Goal: Task Accomplishment & Management: Use online tool/utility

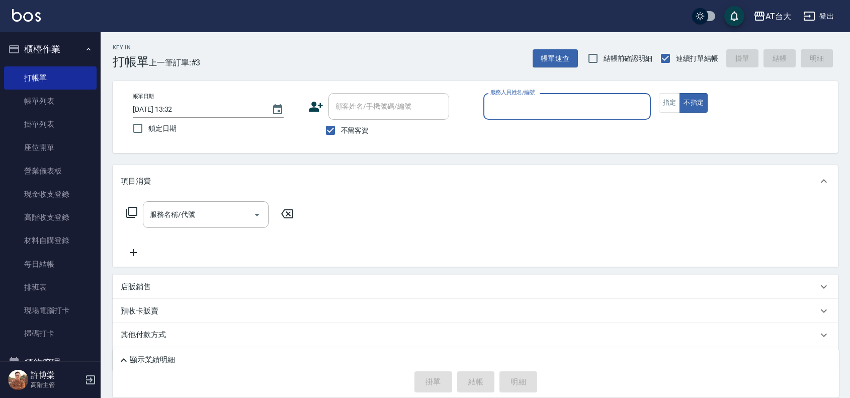
click at [555, 109] on input "服務人員姓名/編號" at bounding box center [567, 107] width 159 height 18
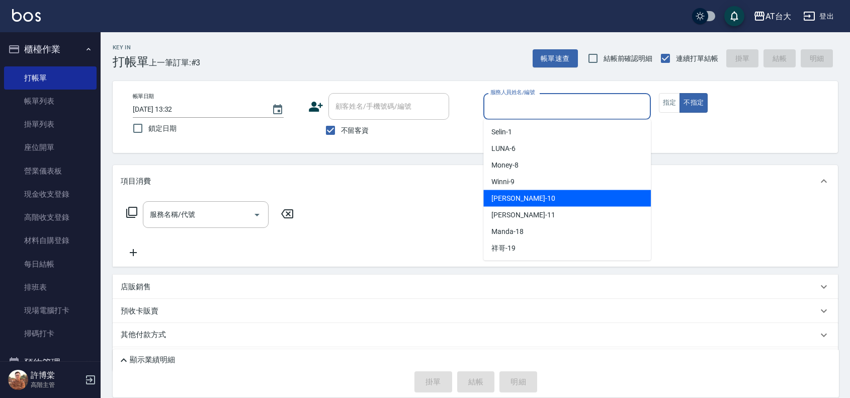
click at [568, 195] on div "JOJO -10" at bounding box center [568, 198] width 168 height 17
type input "JOJO-10"
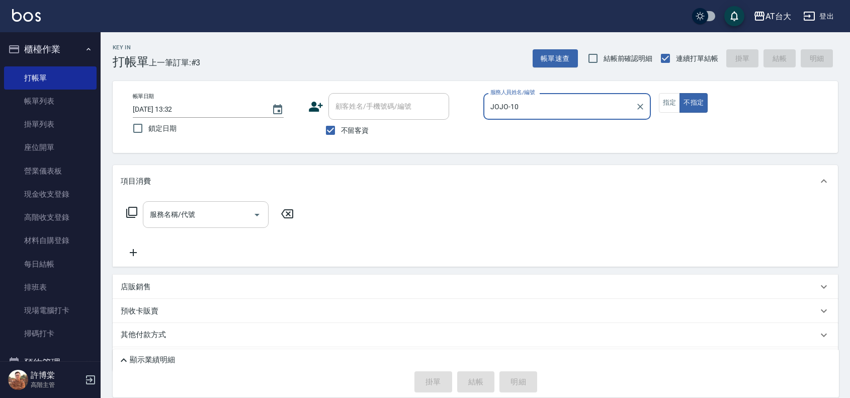
click at [232, 211] on input "服務名稱/代號" at bounding box center [198, 215] width 102 height 18
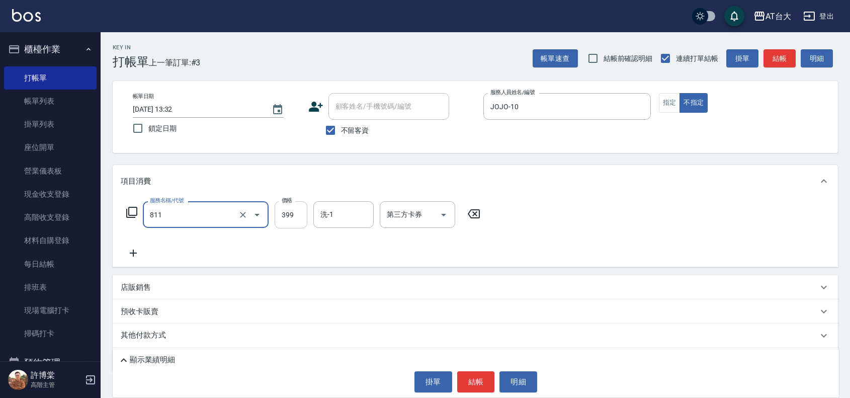
type input "洗+剪(811)"
click at [296, 212] on input "399" at bounding box center [291, 214] width 33 height 27
type input "450"
click at [475, 385] on button "結帳" at bounding box center [476, 381] width 38 height 21
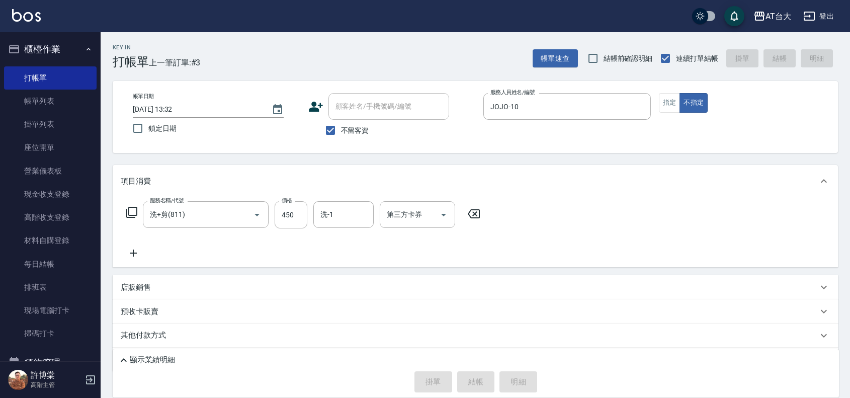
type input "[DATE] 14:35"
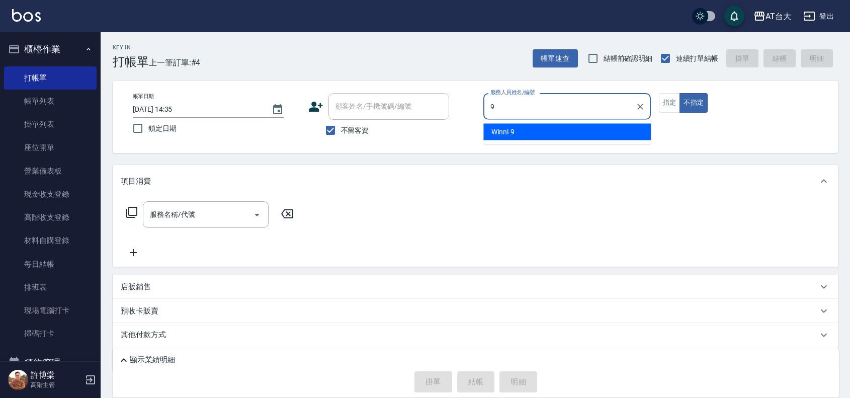
type input "Winni-9"
type button "false"
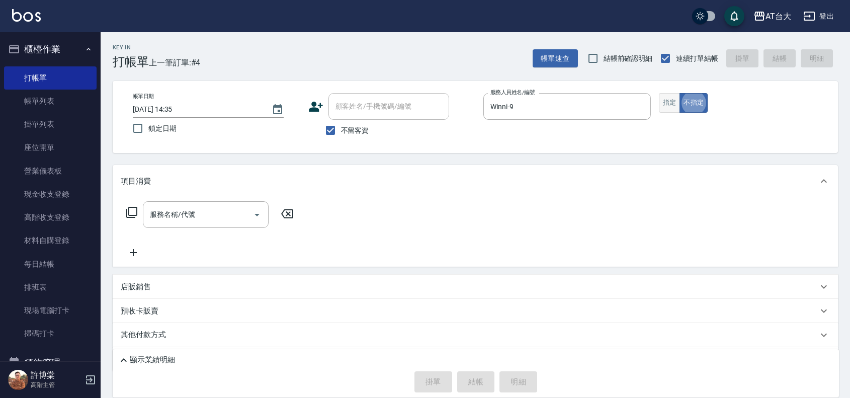
click at [662, 101] on button "指定" at bounding box center [670, 103] width 22 height 20
drag, startPoint x: 192, startPoint y: 219, endPoint x: 208, endPoint y: 222, distance: 15.9
click at [194, 220] on input "服務名稱/代號" at bounding box center [198, 215] width 102 height 18
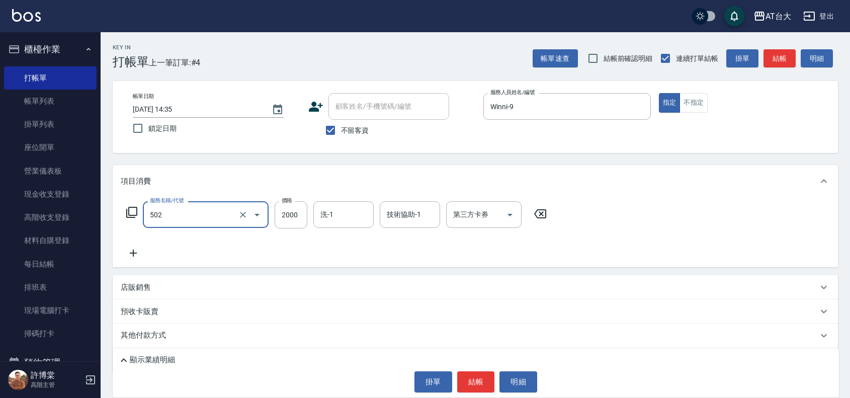
type input "染髮2000以上(502)"
type input "4399"
click at [491, 380] on button "結帳" at bounding box center [476, 381] width 38 height 21
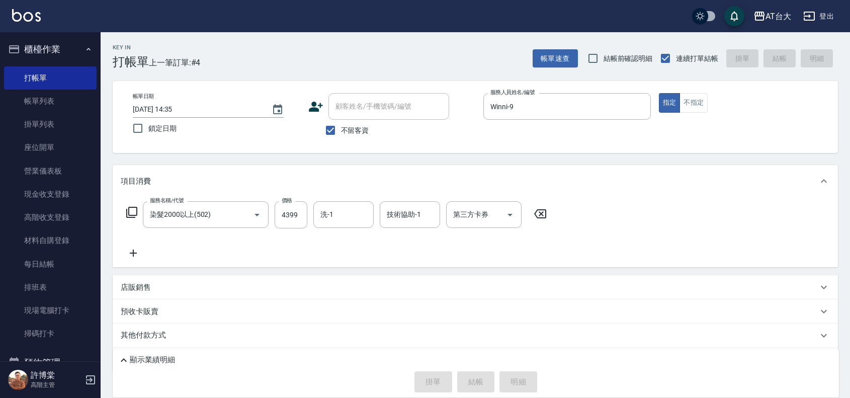
type input "[DATE] 14:46"
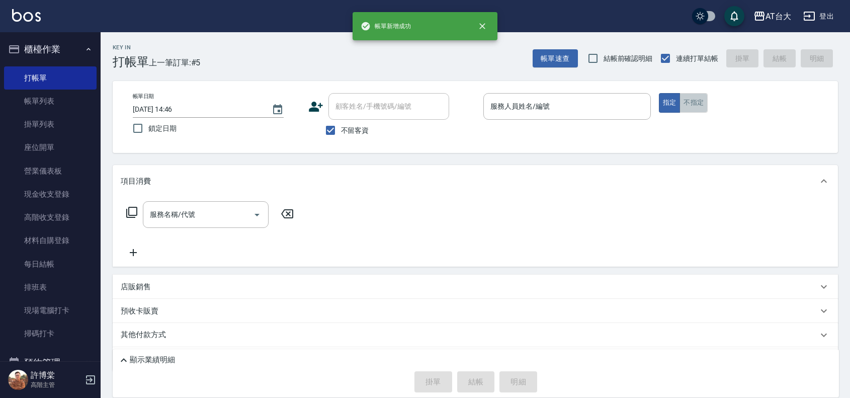
click at [685, 106] on button "不指定" at bounding box center [694, 103] width 28 height 20
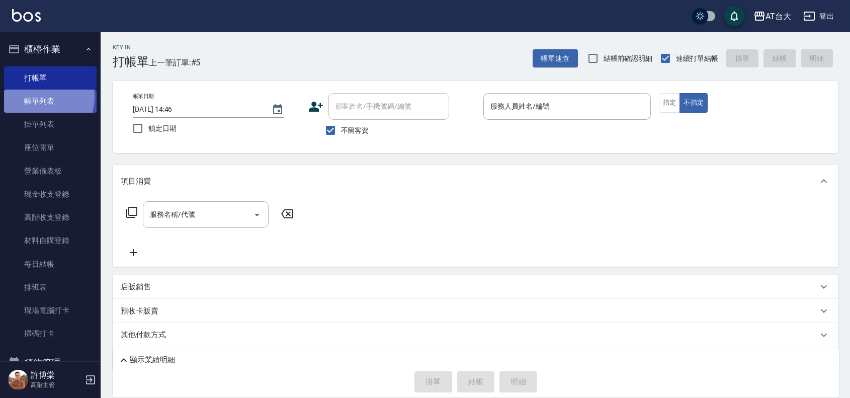
click at [37, 97] on link "帳單列表" at bounding box center [50, 101] width 93 height 23
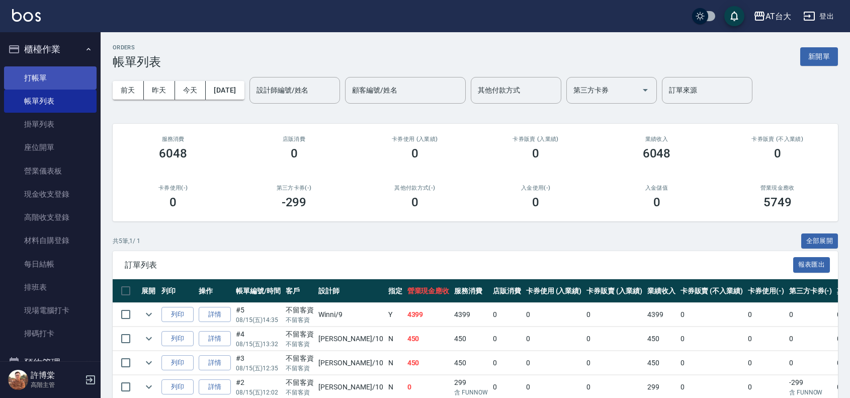
click at [56, 74] on link "打帳單" at bounding box center [50, 77] width 93 height 23
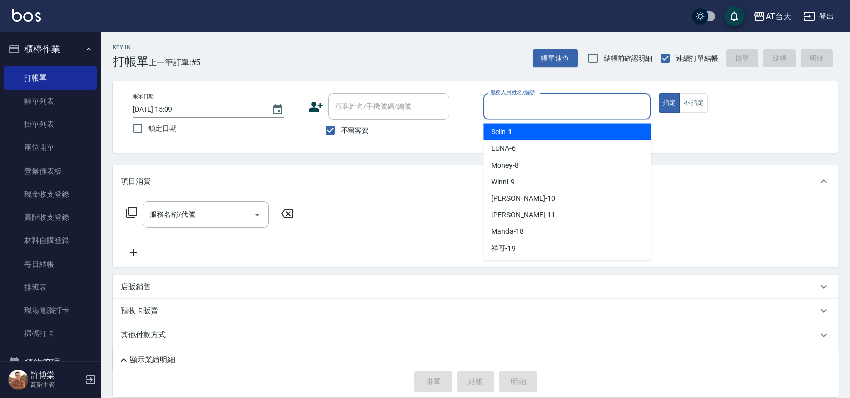
click at [527, 104] on input "服務人員姓名/編號" at bounding box center [567, 107] width 159 height 18
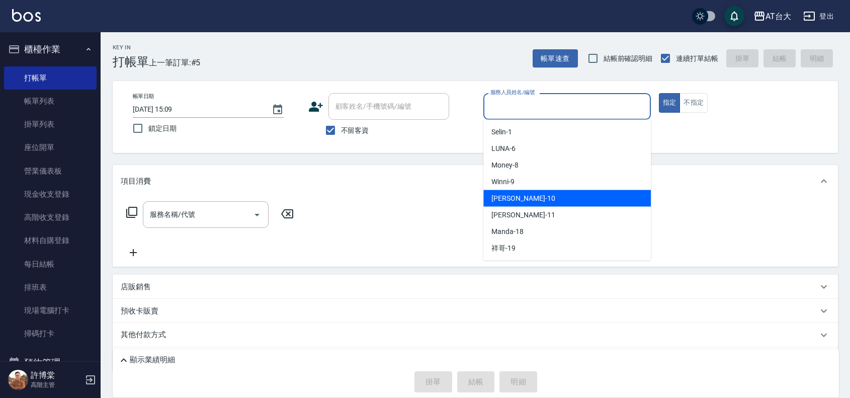
click at [546, 197] on div "JOJO -10" at bounding box center [568, 198] width 168 height 17
type input "JOJO-10"
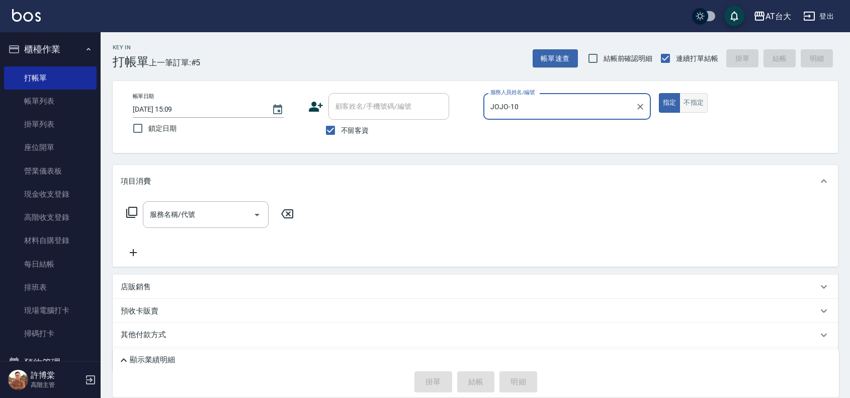
click at [688, 94] on button "不指定" at bounding box center [694, 103] width 28 height 20
click at [184, 215] on input "服務名稱/代號" at bounding box center [198, 215] width 102 height 18
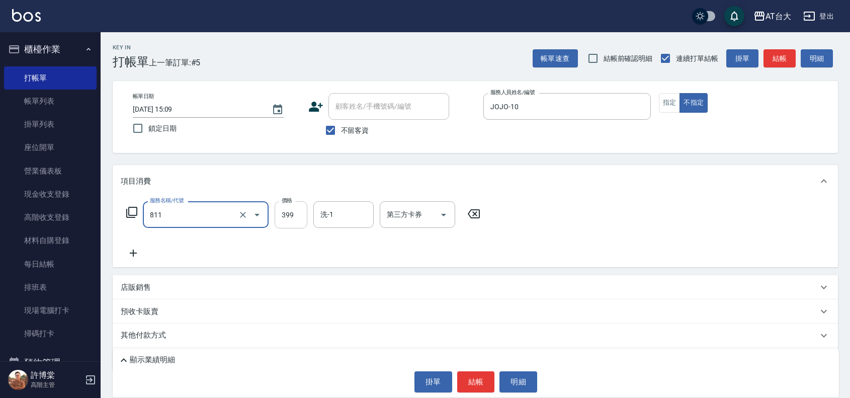
type input "洗+剪(811)"
click at [293, 209] on input "399" at bounding box center [291, 214] width 33 height 27
type input "390"
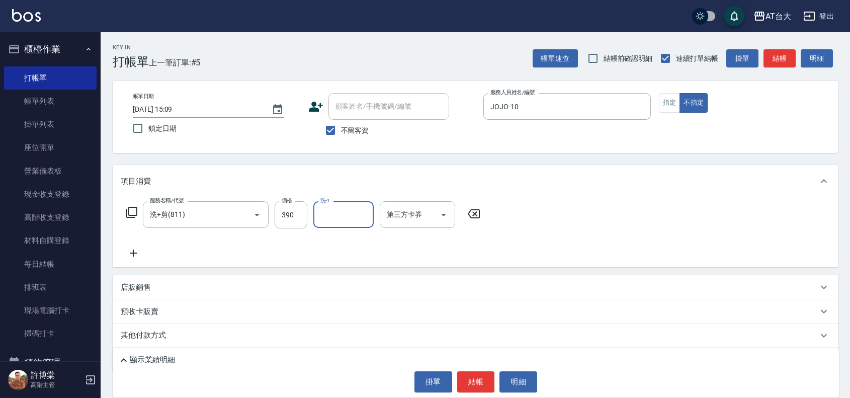
click at [328, 212] on input "洗-1" at bounding box center [343, 215] width 51 height 18
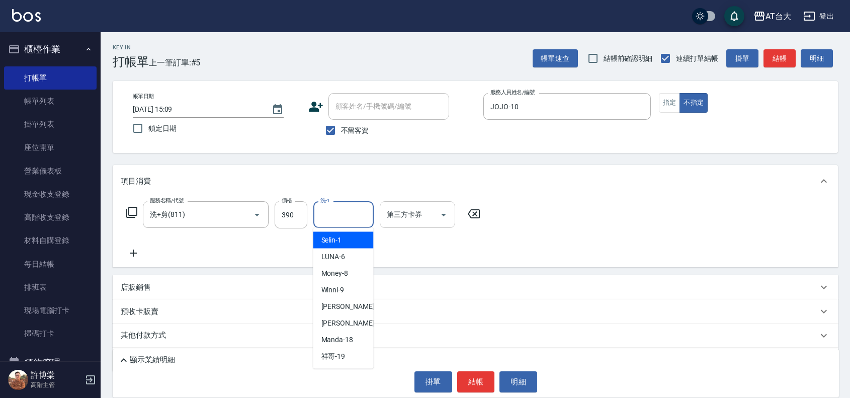
click at [405, 212] on input "第三方卡券" at bounding box center [409, 215] width 51 height 18
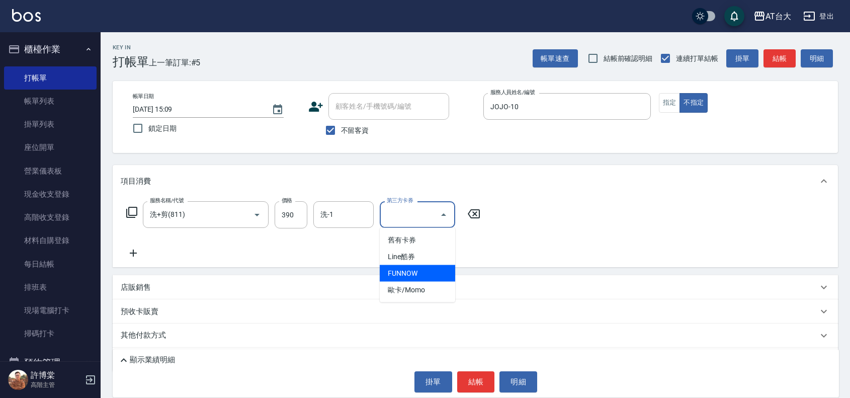
click at [418, 273] on span "FUNNOW" at bounding box center [417, 273] width 75 height 17
type input "FUNNOW"
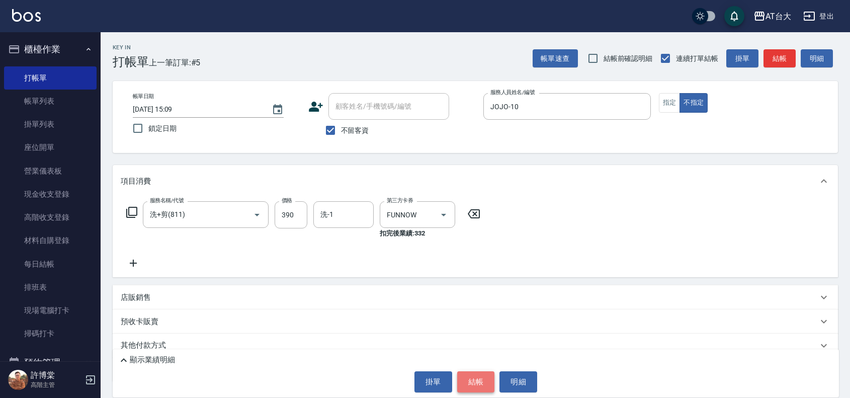
click at [484, 381] on button "結帳" at bounding box center [476, 381] width 38 height 21
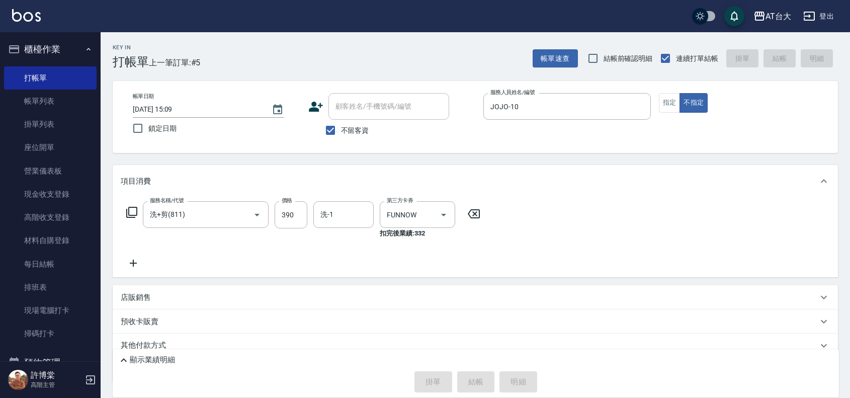
type input "[DATE] 15:10"
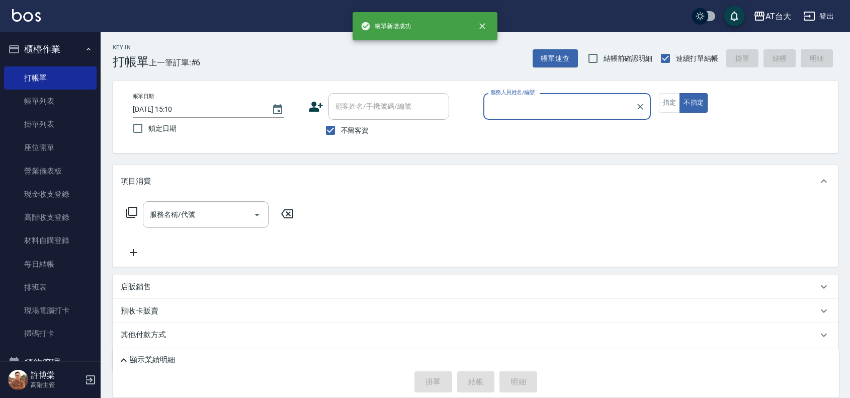
type input "+"
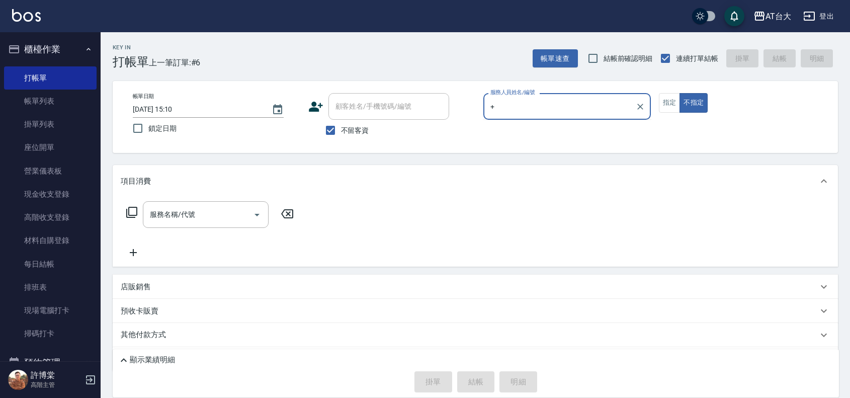
click at [537, 107] on input "+" at bounding box center [559, 107] width 143 height 18
click at [632, 109] on div "+ 服務人員姓名/編號" at bounding box center [568, 106] width 168 height 27
click at [635, 108] on button "Clear" at bounding box center [641, 107] width 14 height 14
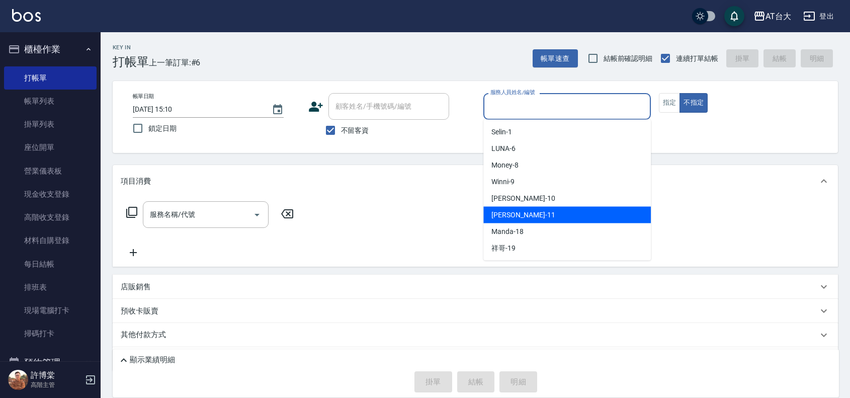
click at [536, 220] on div "[PERSON_NAME] -11" at bounding box center [568, 215] width 168 height 17
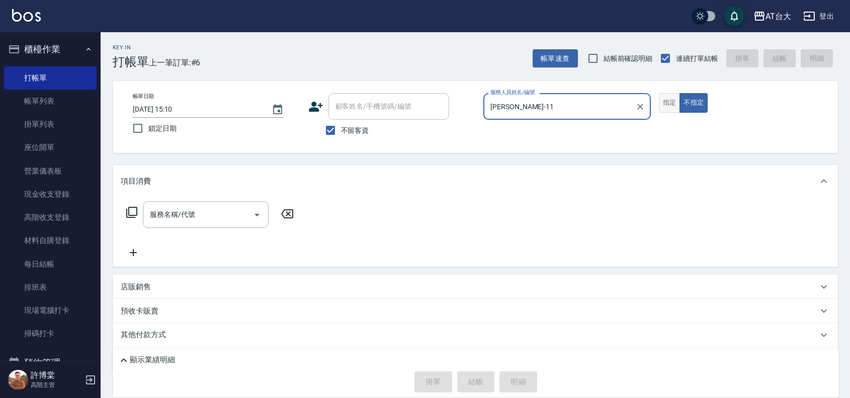
type input "[PERSON_NAME]-11"
click at [666, 99] on button "指定" at bounding box center [670, 103] width 22 height 20
click at [200, 214] on input "服務名稱/代號" at bounding box center [198, 215] width 102 height 18
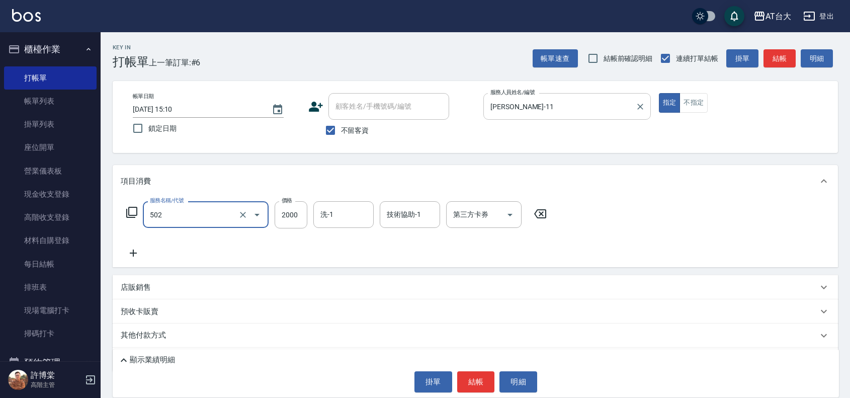
type input "染髮2000以上(502)"
type input "3000"
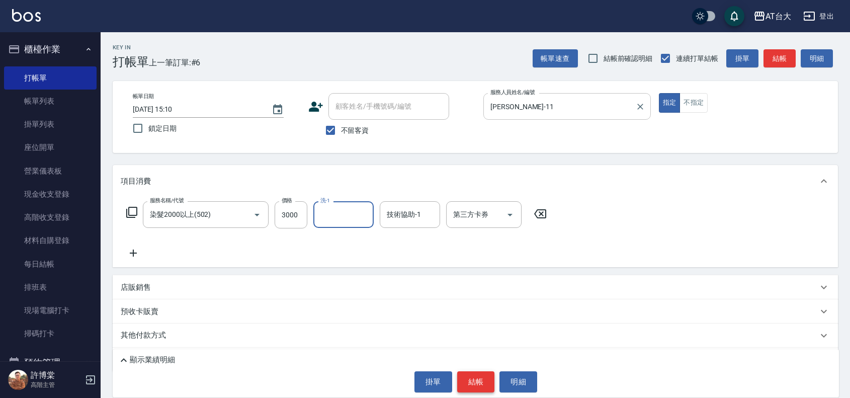
click at [471, 372] on button "結帳" at bounding box center [476, 381] width 38 height 21
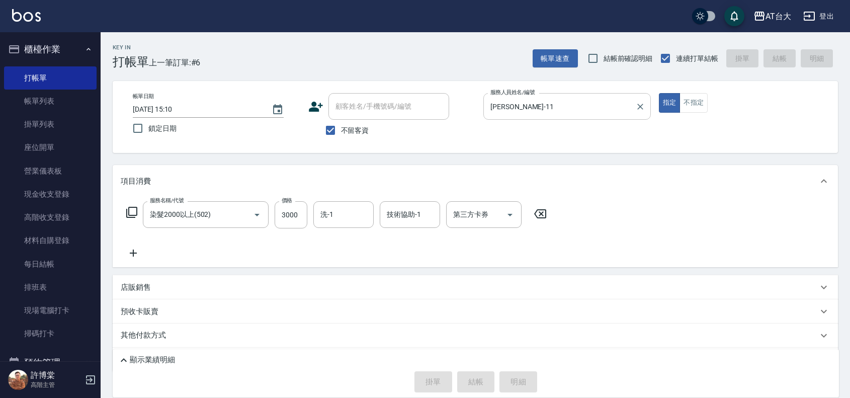
type input "[DATE] 15:36"
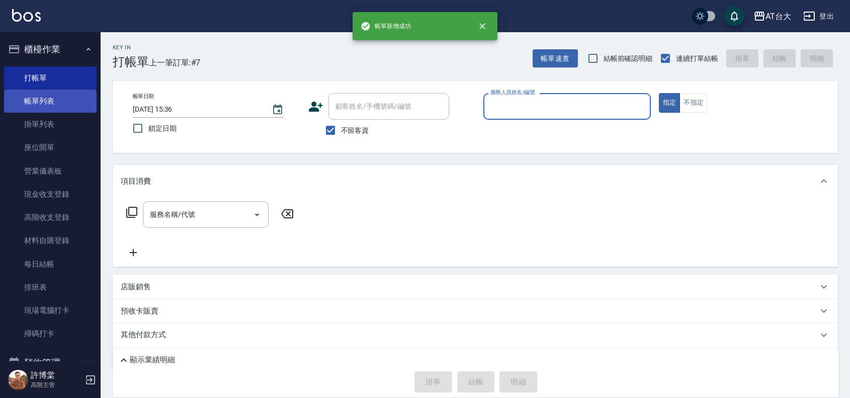
click at [46, 102] on link "帳單列表" at bounding box center [50, 101] width 93 height 23
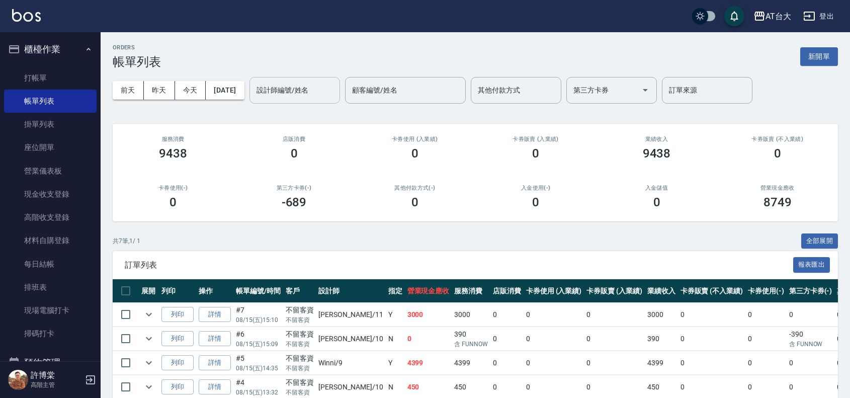
click at [320, 79] on div "設計師編號/姓名" at bounding box center [295, 90] width 91 height 27
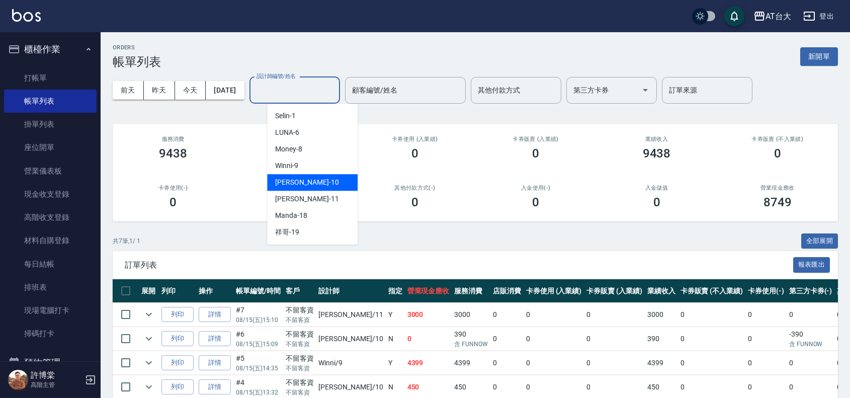
click at [342, 185] on div "JOJO -10" at bounding box center [312, 182] width 91 height 17
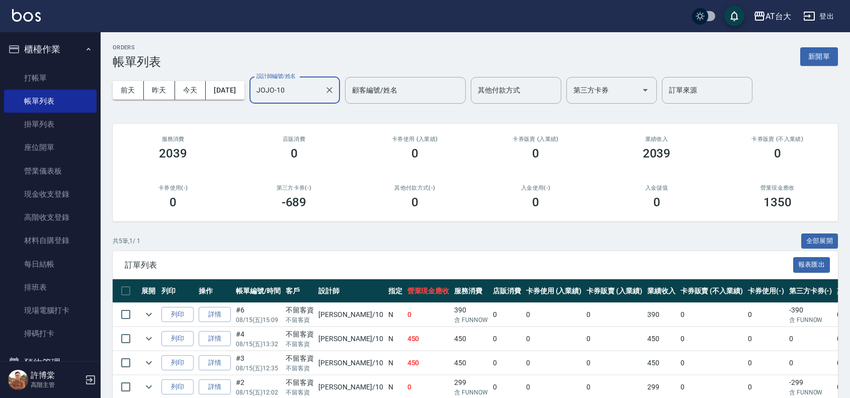
click at [321, 94] on input "JOJO-10" at bounding box center [287, 91] width 66 height 18
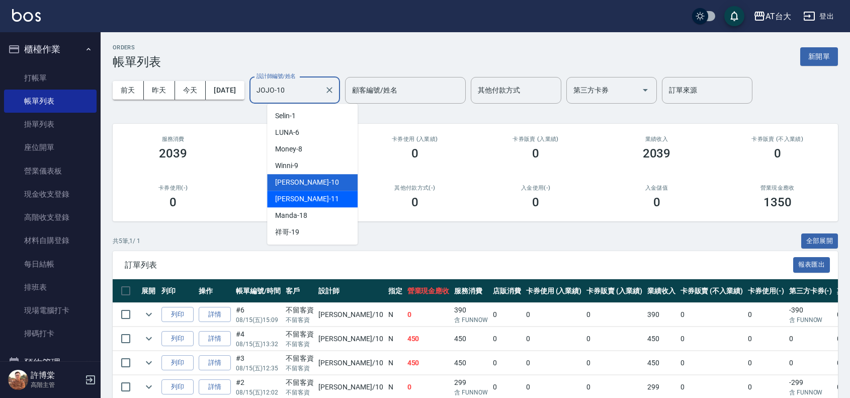
click at [320, 194] on div "[PERSON_NAME] -11" at bounding box center [312, 199] width 91 height 17
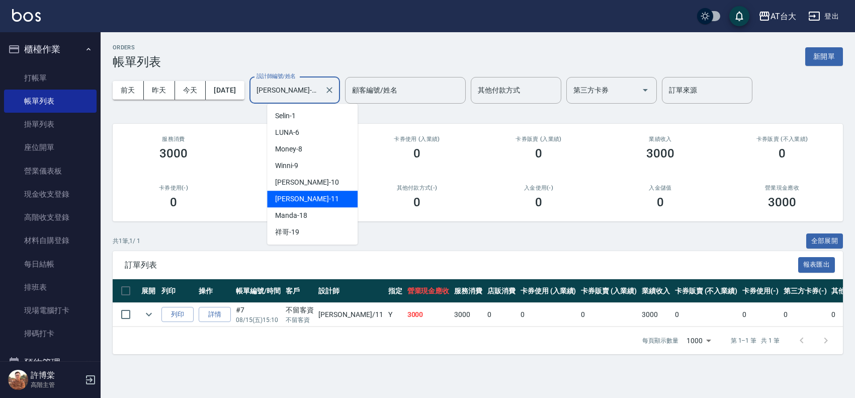
click at [318, 96] on input "[PERSON_NAME]-11" at bounding box center [287, 91] width 66 height 18
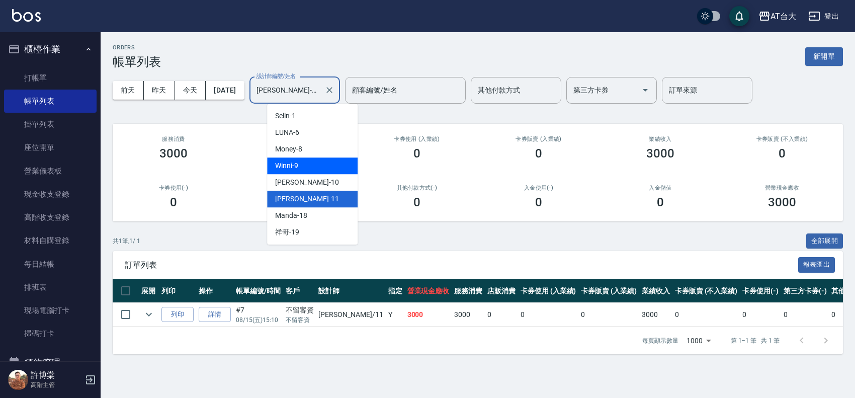
click at [321, 160] on div "Winni -9" at bounding box center [312, 165] width 91 height 17
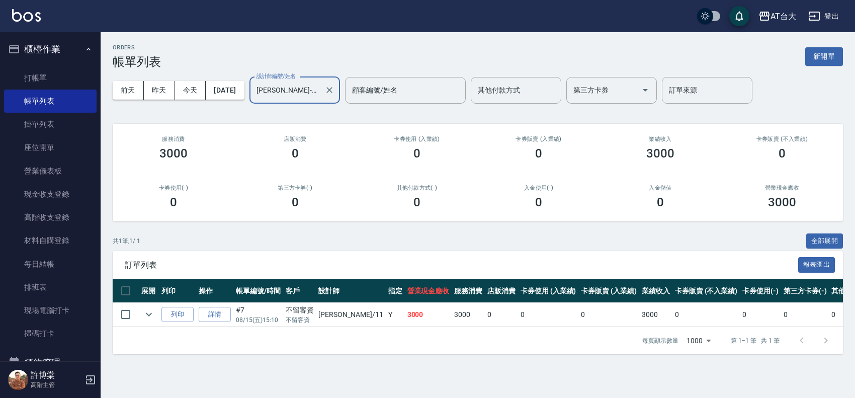
type input "Winni-9"
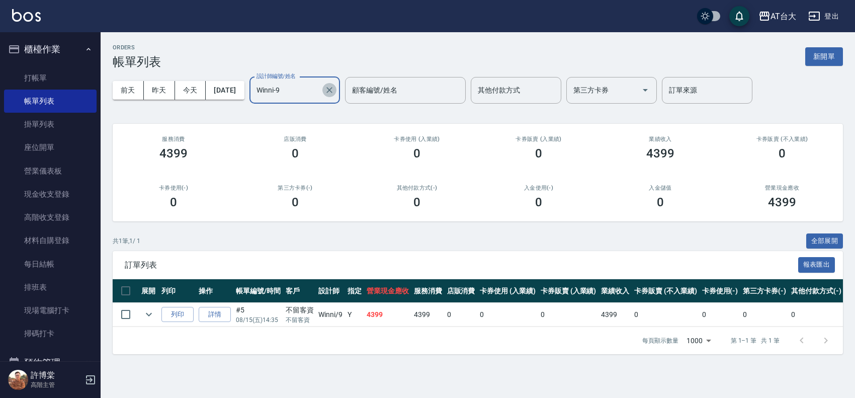
click at [335, 93] on icon "Clear" at bounding box center [330, 90] width 10 height 10
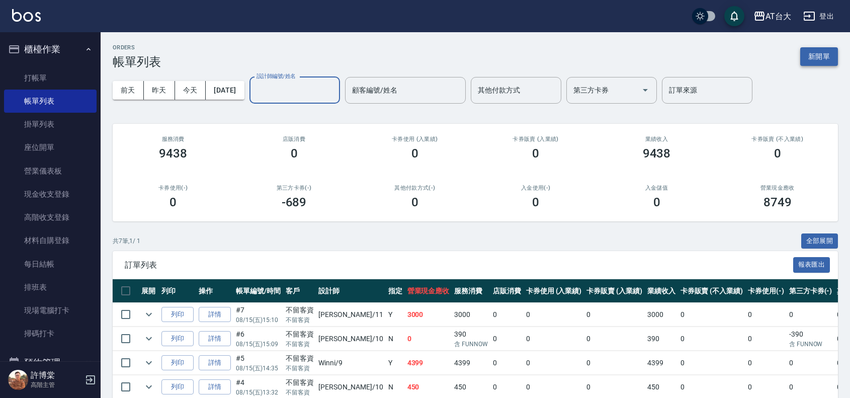
click at [808, 54] on button "新開單" at bounding box center [820, 56] width 38 height 19
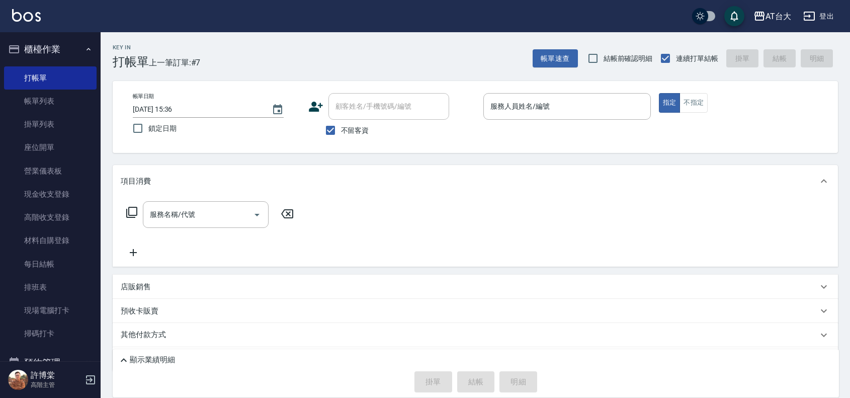
click at [701, 114] on div "帳單日期 [DATE] 15:36 鎖定日期 顧客姓名/手機號碼/編號 顧客姓名/手機號碼/編號 不留客資 服務人員姓名/編號 服務人員姓名/編號 指定 不指定" at bounding box center [475, 117] width 701 height 48
click at [697, 109] on button "不指定" at bounding box center [694, 103] width 28 height 20
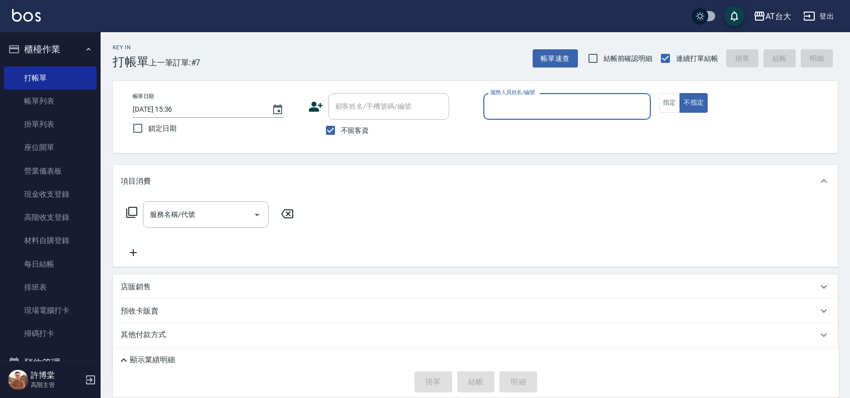
click at [516, 99] on input "服務人員姓名/編號" at bounding box center [567, 107] width 159 height 18
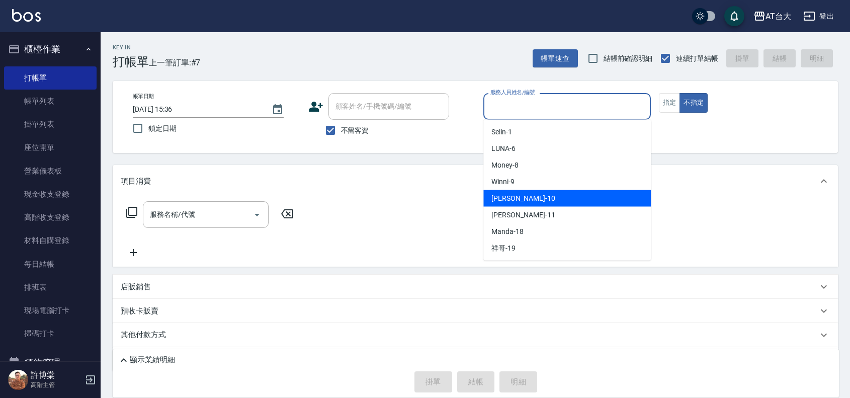
click at [506, 195] on span "JOJO -10" at bounding box center [523, 198] width 63 height 11
type input "JOJO-10"
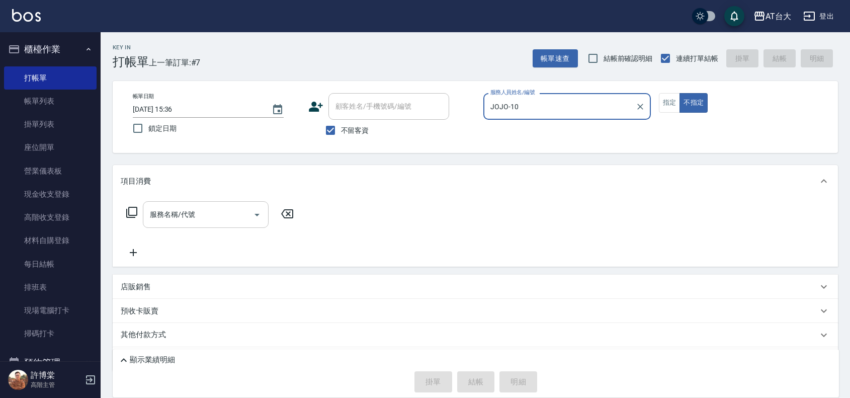
click at [172, 209] on input "服務名稱/代號" at bounding box center [198, 215] width 102 height 18
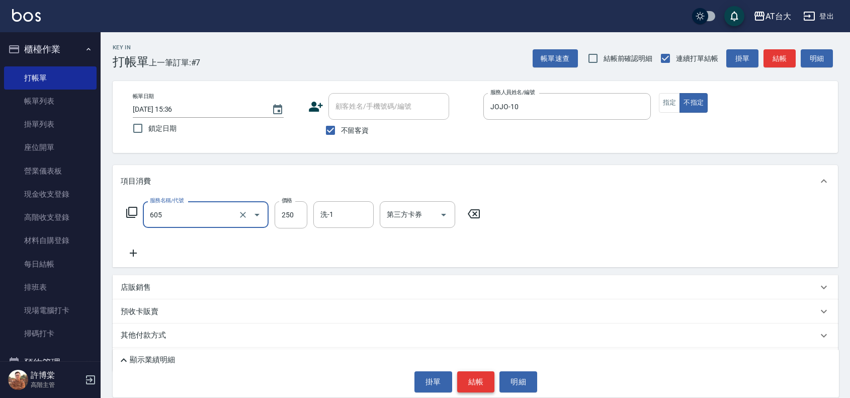
type input "洗髮 (女)(605)"
click at [488, 375] on button "結帳" at bounding box center [476, 381] width 38 height 21
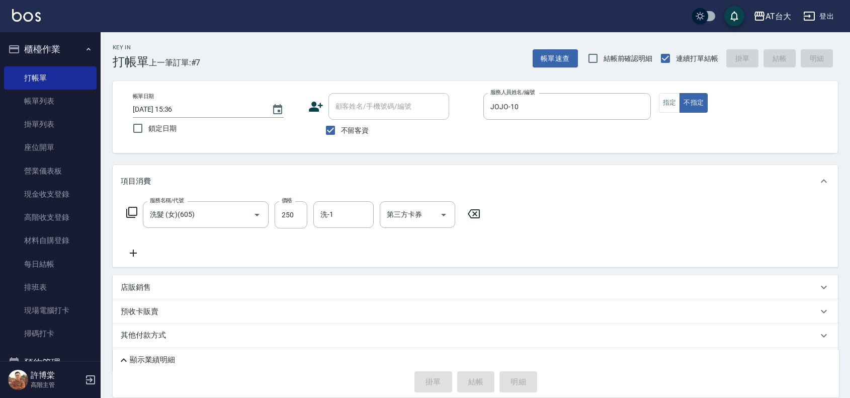
type input "[DATE] 16:01"
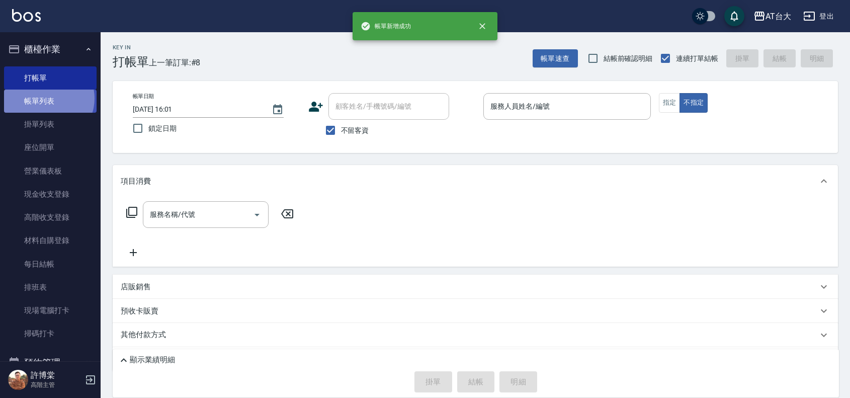
click at [46, 99] on link "帳單列表" at bounding box center [50, 101] width 93 height 23
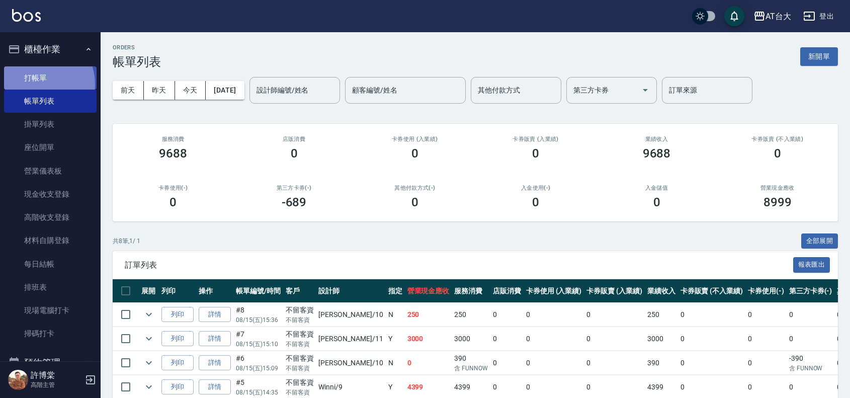
click at [37, 84] on link "打帳單" at bounding box center [50, 77] width 93 height 23
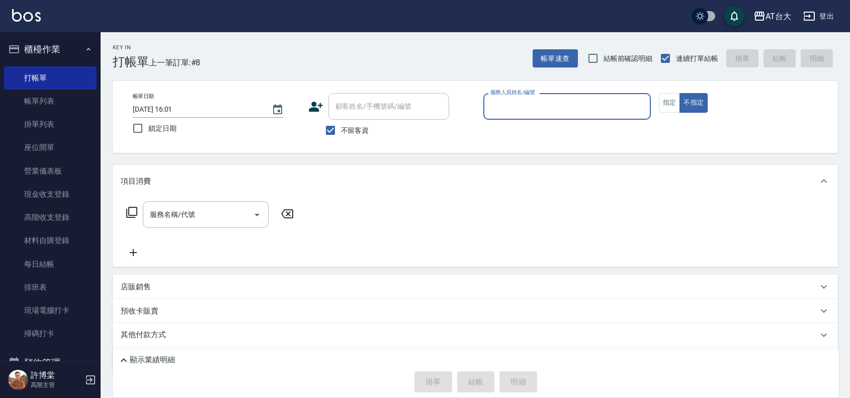
click at [549, 117] on div "服務人員姓名/編號" at bounding box center [568, 106] width 168 height 27
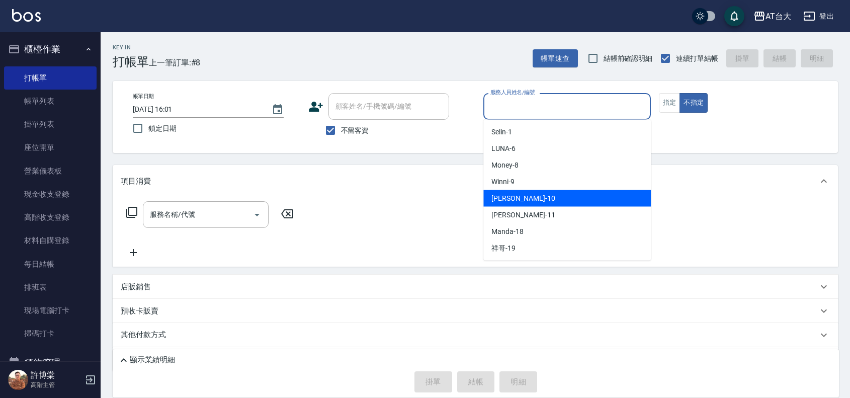
click at [531, 199] on div "JOJO -10" at bounding box center [568, 198] width 168 height 17
type input "JOJO-10"
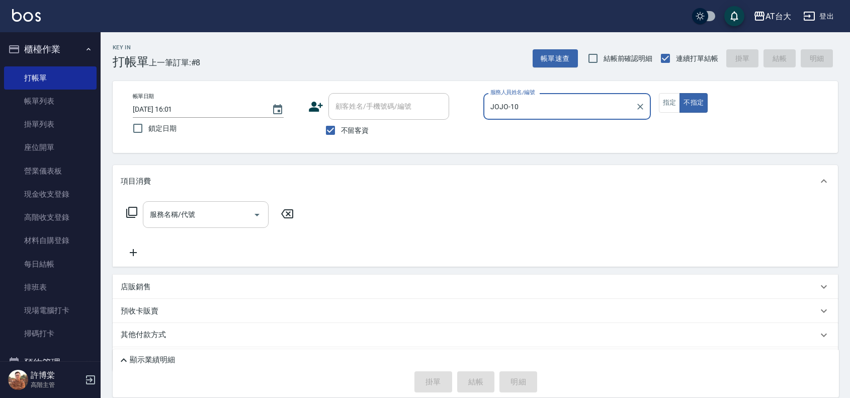
click at [239, 211] on input "服務名稱/代號" at bounding box center [198, 215] width 102 height 18
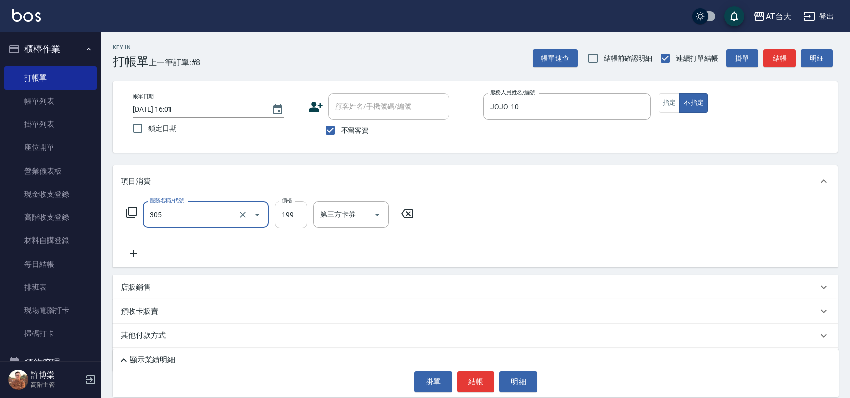
type input "剪髮(305)"
click at [295, 215] on input "199" at bounding box center [291, 214] width 33 height 27
type input "250"
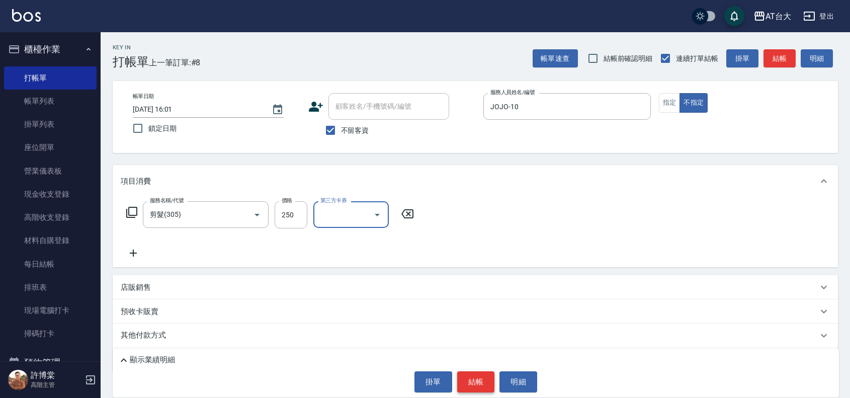
click at [474, 376] on button "結帳" at bounding box center [476, 381] width 38 height 21
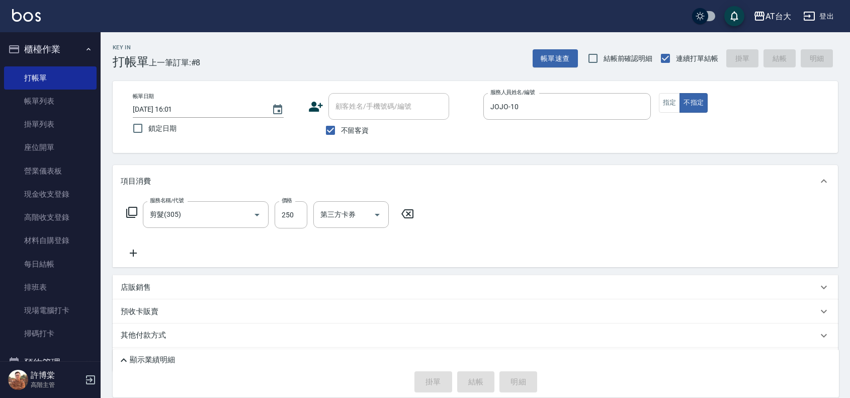
type input "[DATE] 16:18"
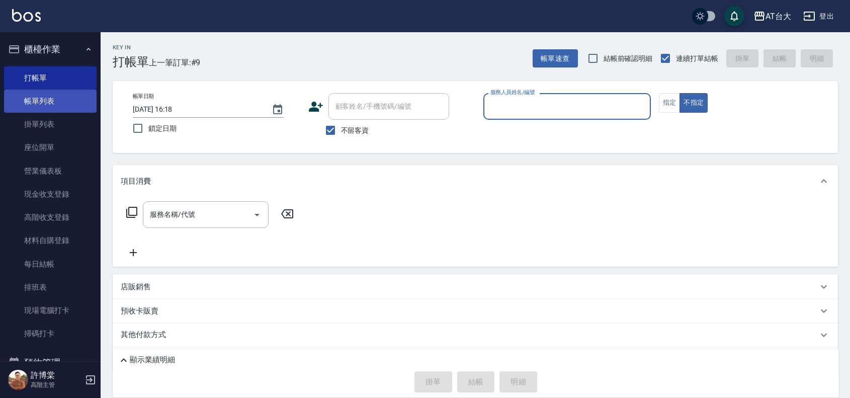
click at [39, 101] on link "帳單列表" at bounding box center [50, 101] width 93 height 23
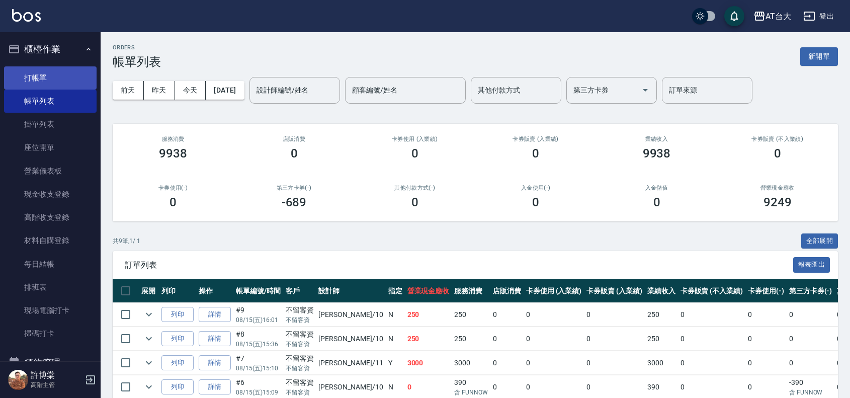
click at [50, 77] on link "打帳單" at bounding box center [50, 77] width 93 height 23
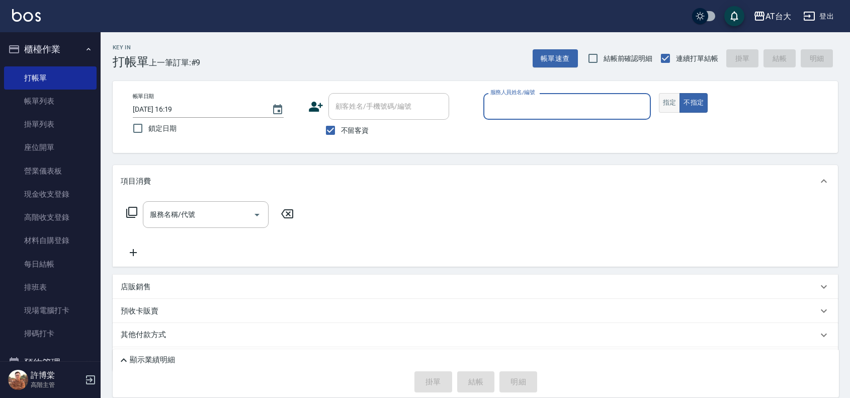
click at [677, 109] on button "指定" at bounding box center [670, 103] width 22 height 20
click at [571, 116] on div "服務人員姓名/編號" at bounding box center [568, 106] width 168 height 27
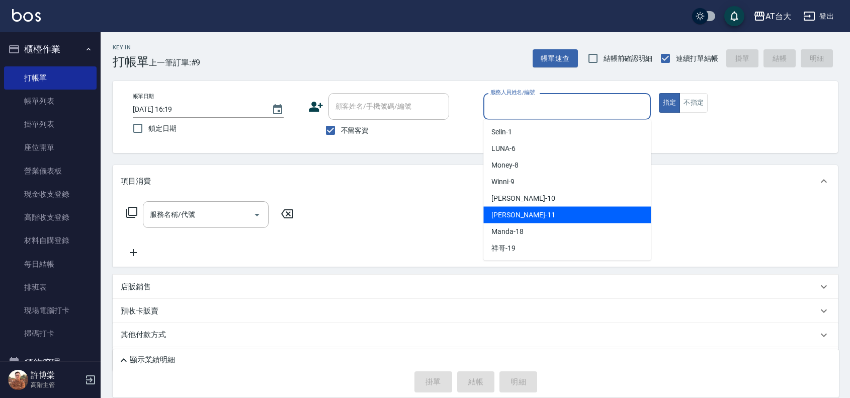
click at [527, 211] on div "[PERSON_NAME] -11" at bounding box center [568, 215] width 168 height 17
type input "[PERSON_NAME]-11"
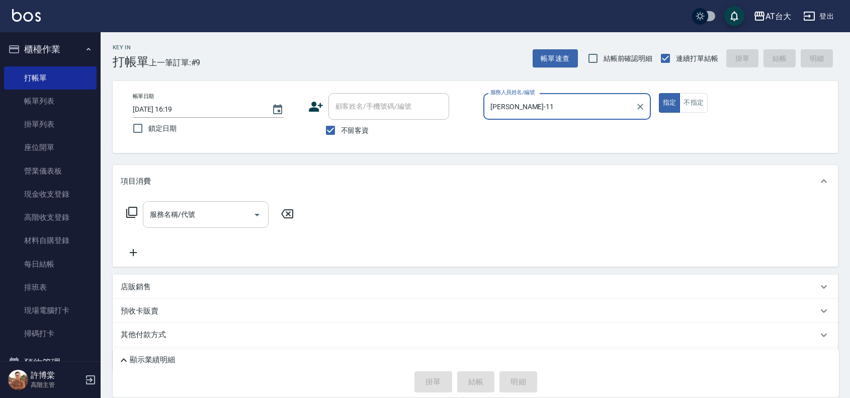
click at [202, 219] on input "服務名稱/代號" at bounding box center [198, 215] width 102 height 18
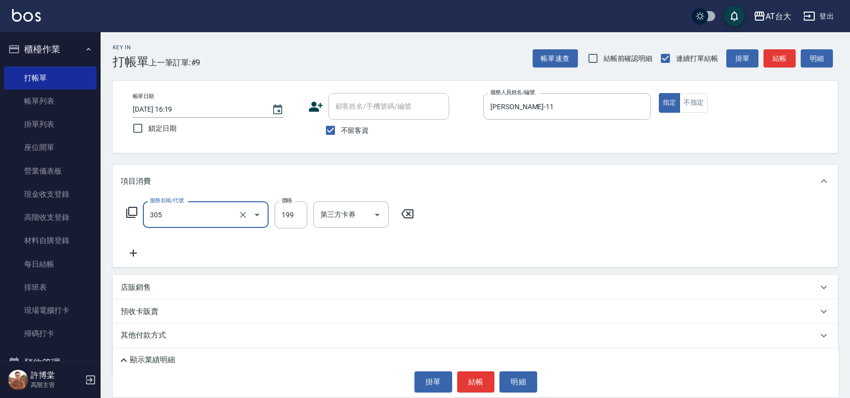
type input "剪髮(305)"
type input "250"
click at [484, 378] on button "結帳" at bounding box center [476, 381] width 38 height 21
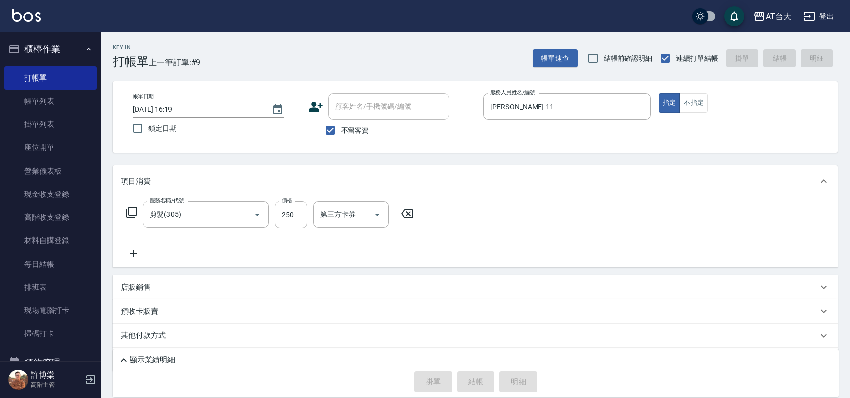
type input "[DATE] 16:22"
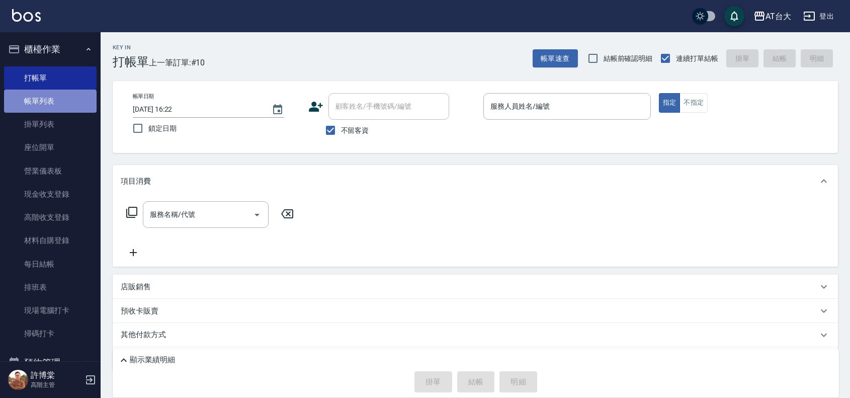
click at [64, 105] on link "帳單列表" at bounding box center [50, 101] width 93 height 23
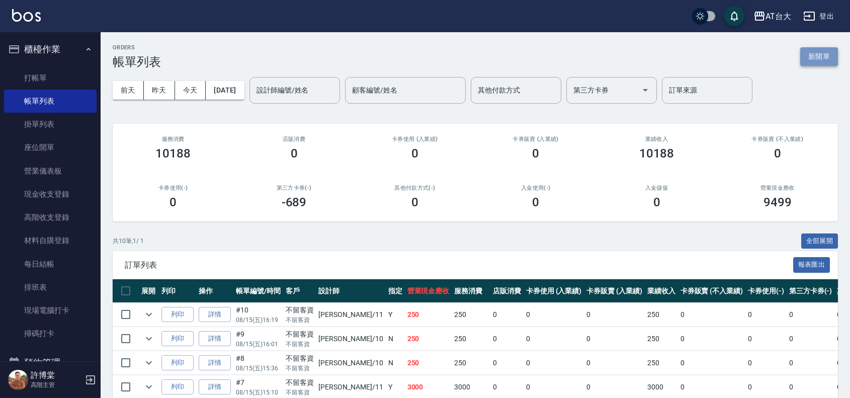
click at [821, 58] on button "新開單" at bounding box center [820, 56] width 38 height 19
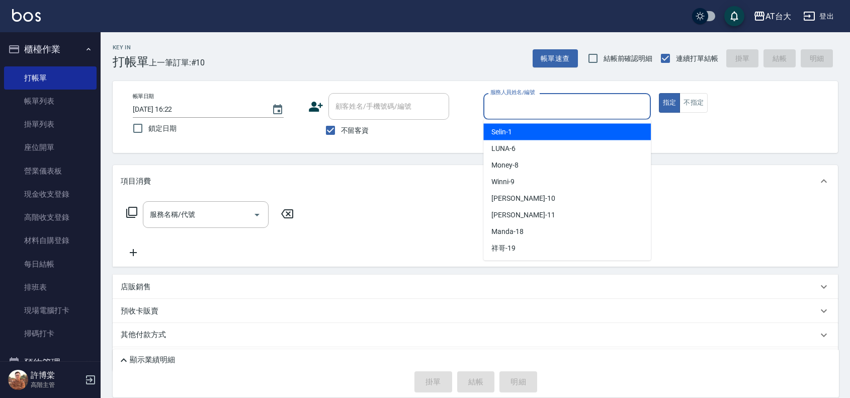
click at [541, 98] on input "服務人員姓名/編號" at bounding box center [567, 107] width 159 height 18
click at [687, 102] on button "不指定" at bounding box center [694, 103] width 28 height 20
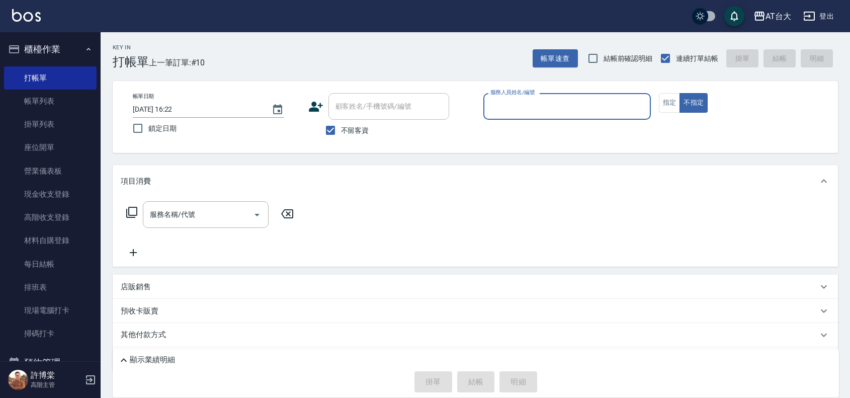
click at [533, 111] on input "服務人員姓名/編號" at bounding box center [567, 107] width 159 height 18
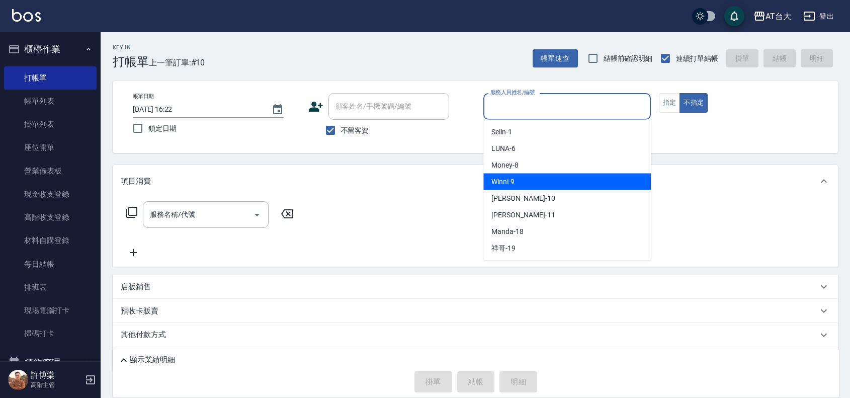
click at [513, 184] on span "Winni -9" at bounding box center [503, 182] width 23 height 11
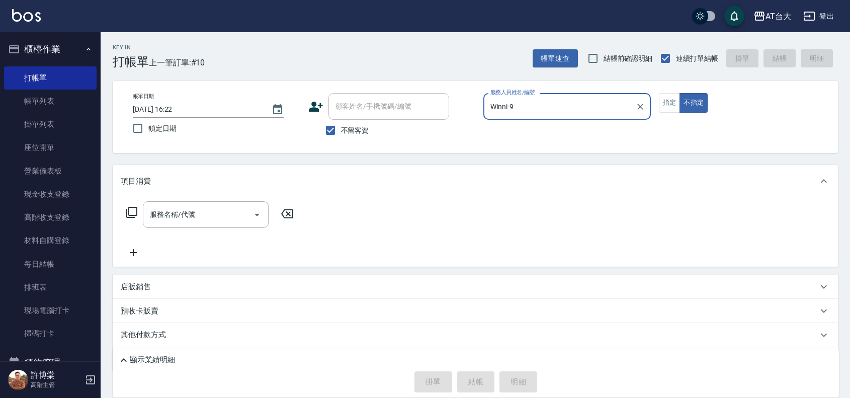
click at [532, 112] on input "Winni-9" at bounding box center [559, 107] width 143 height 18
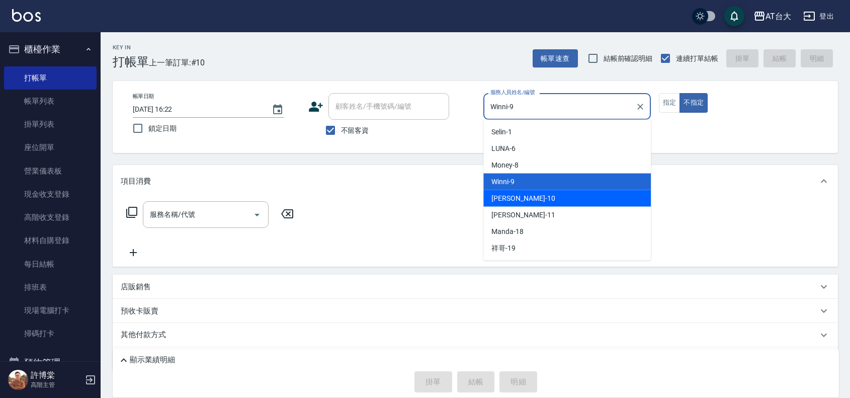
click at [537, 192] on div "JOJO -10" at bounding box center [568, 198] width 168 height 17
type input "JOJO-10"
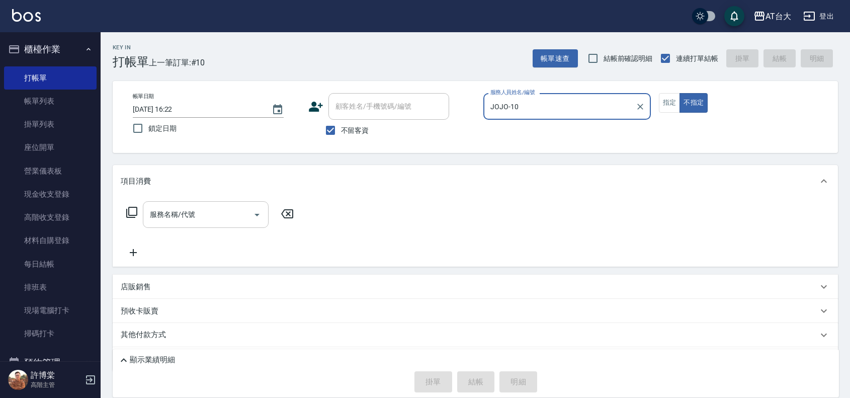
click at [227, 202] on div "服務名稱/代號" at bounding box center [206, 214] width 126 height 27
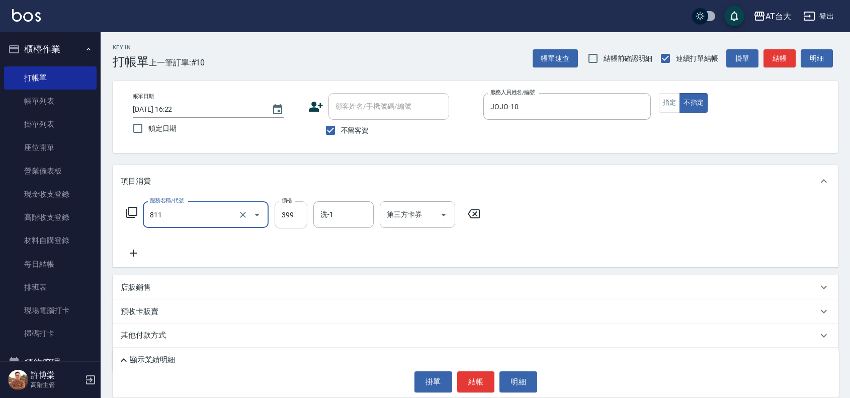
type input "洗+剪(811)"
click at [287, 221] on input "399" at bounding box center [291, 214] width 33 height 27
type input "450"
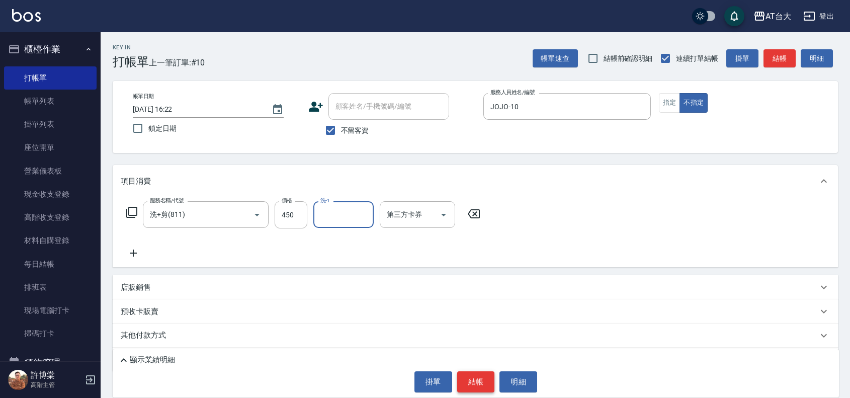
click at [481, 384] on button "結帳" at bounding box center [476, 381] width 38 height 21
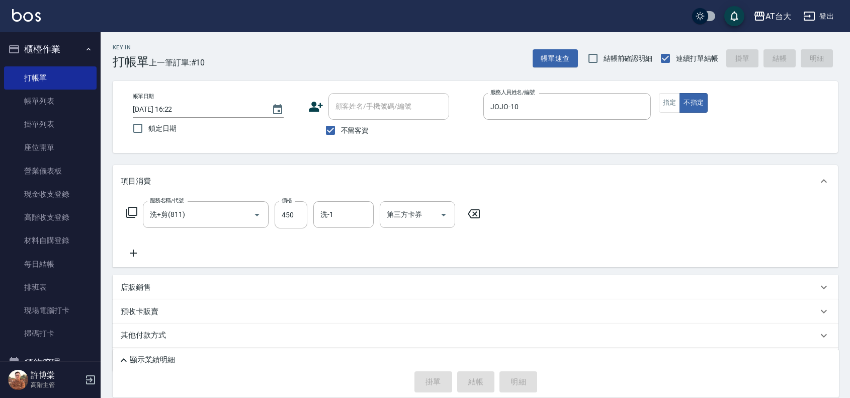
type input "[DATE] 16:43"
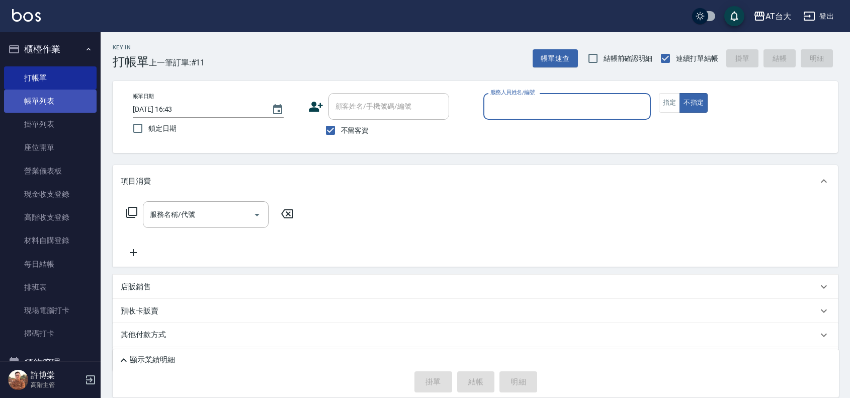
click at [41, 91] on link "帳單列表" at bounding box center [50, 101] width 93 height 23
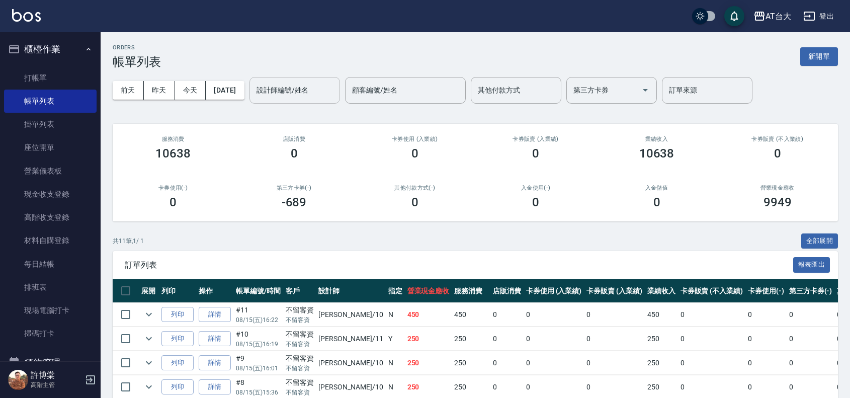
click at [336, 92] on input "設計師編號/姓名" at bounding box center [295, 91] width 82 height 18
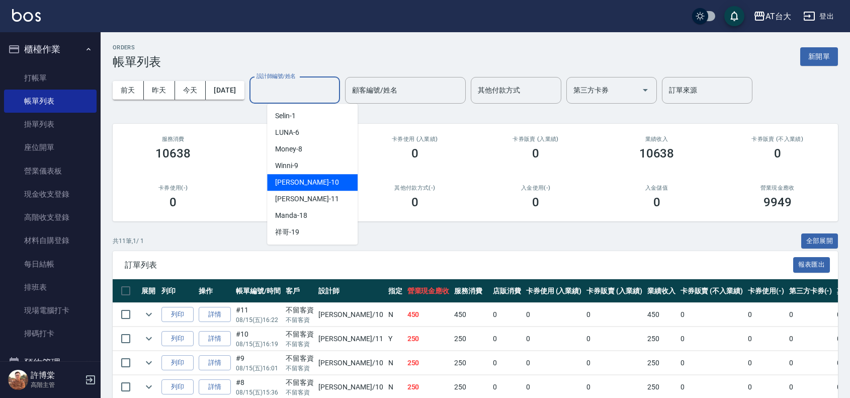
click at [318, 175] on div "JOJO -10" at bounding box center [312, 182] width 91 height 17
type input "JOJO-10"
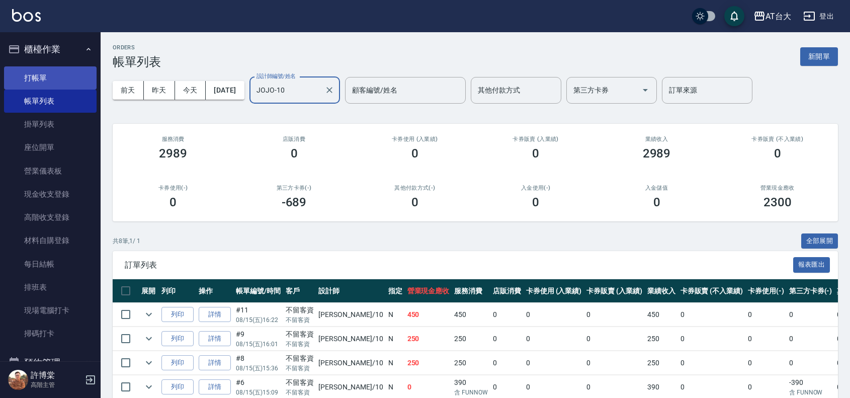
click at [46, 75] on link "打帳單" at bounding box center [50, 77] width 93 height 23
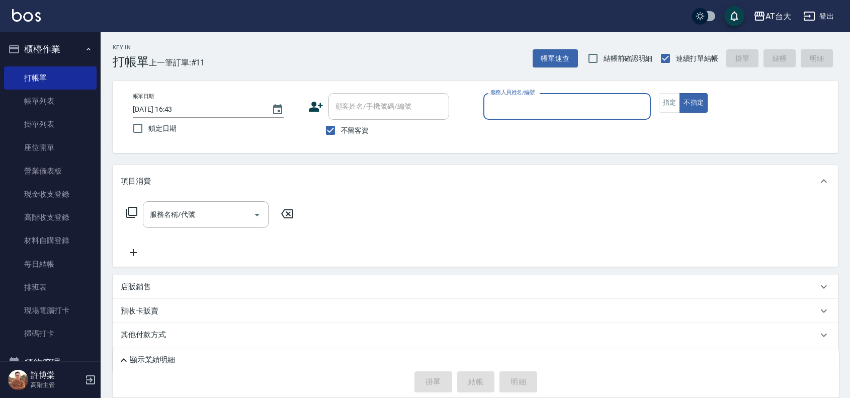
click at [539, 112] on input "服務人員姓名/編號" at bounding box center [567, 107] width 159 height 18
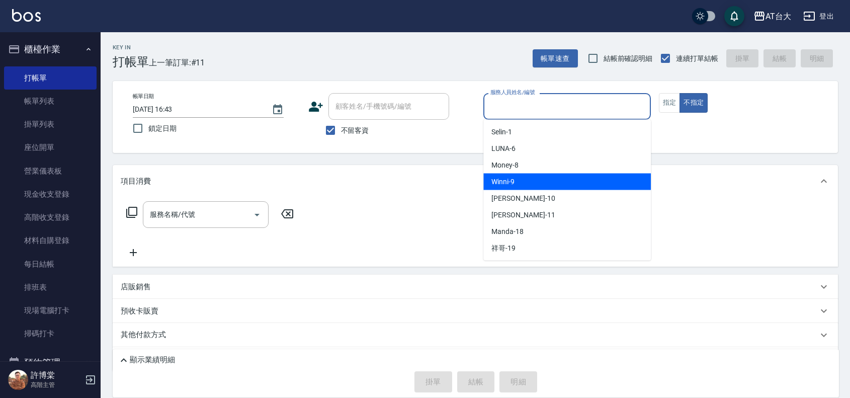
click at [579, 178] on div "Winni -9" at bounding box center [568, 182] width 168 height 17
type input "Winni-9"
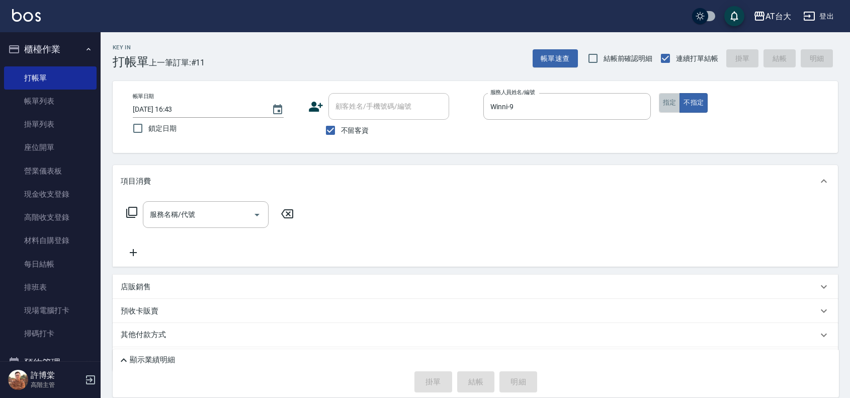
click at [667, 111] on button "指定" at bounding box center [670, 103] width 22 height 20
click at [205, 222] on input "服務名稱/代號" at bounding box center [198, 215] width 102 height 18
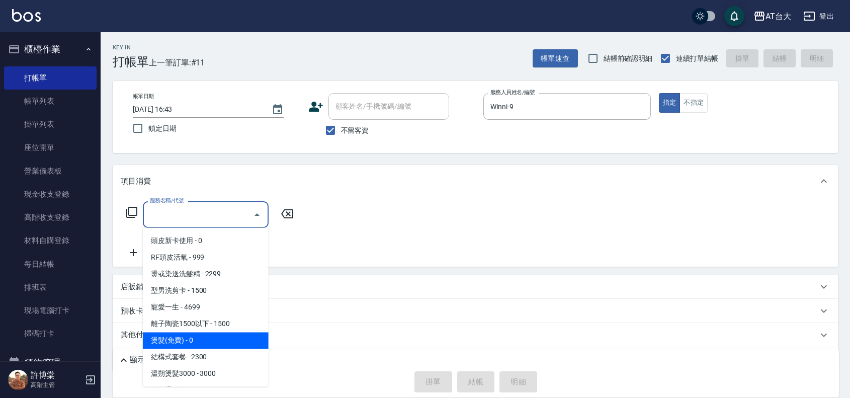
scroll to position [377, 0]
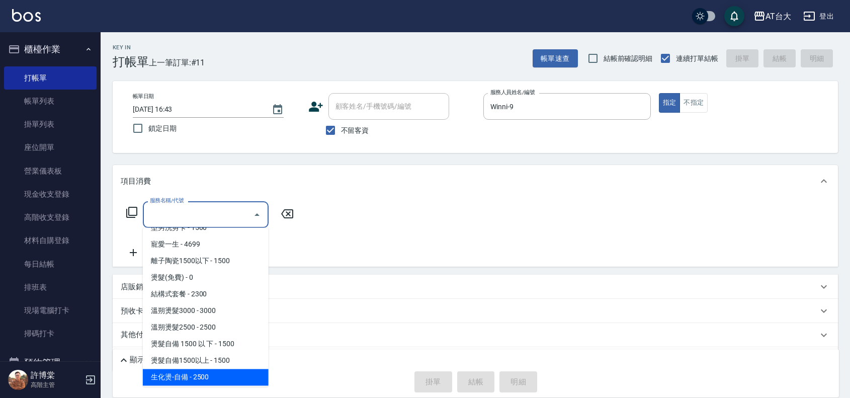
click at [232, 374] on span "生化燙-自備 - 2500" at bounding box center [206, 377] width 126 height 17
type input "生化燙-自備(227)"
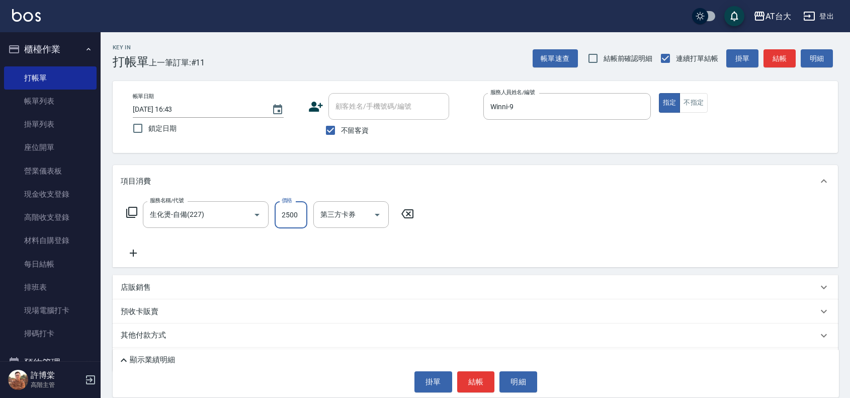
click at [292, 215] on input "2500" at bounding box center [291, 214] width 33 height 27
type input "2200"
click at [481, 377] on button "結帳" at bounding box center [476, 381] width 38 height 21
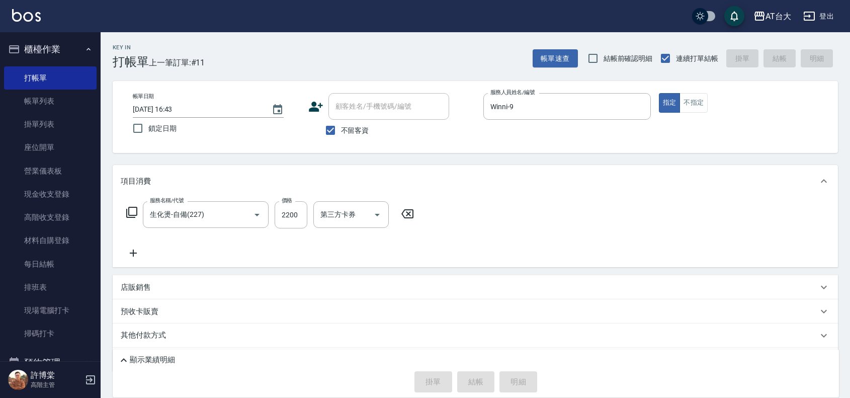
type input "[DATE] 16:51"
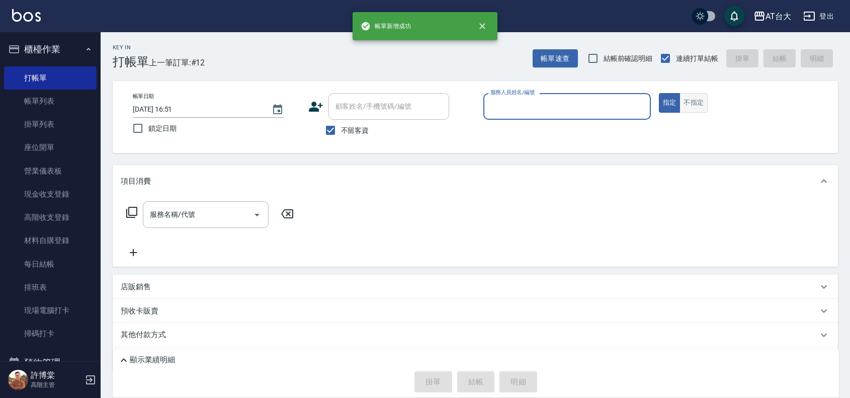
click at [700, 107] on button "不指定" at bounding box center [694, 103] width 28 height 20
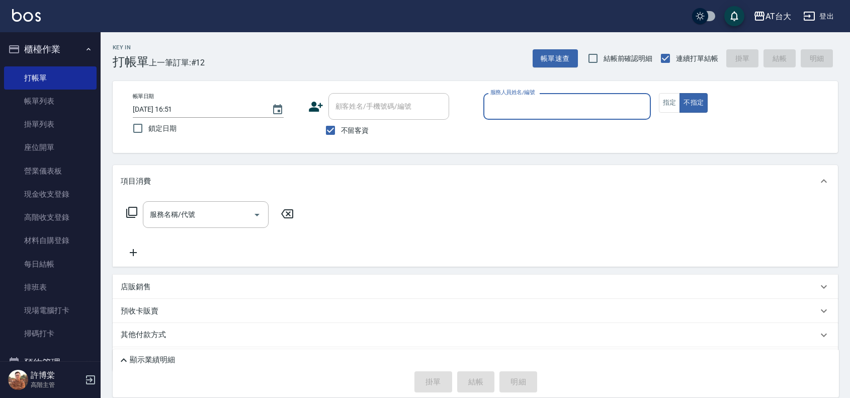
click at [590, 107] on input "服務人員姓名/編號" at bounding box center [567, 107] width 159 height 18
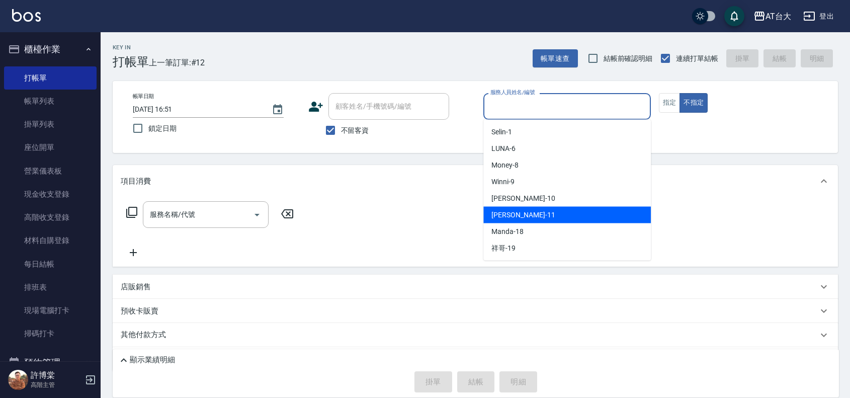
click at [539, 212] on div "[PERSON_NAME] -11" at bounding box center [568, 215] width 168 height 17
type input "[PERSON_NAME]-11"
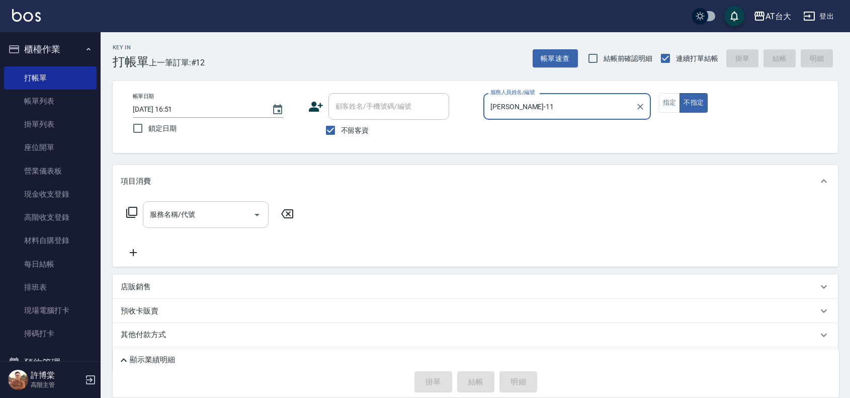
click at [224, 220] on input "服務名稱/代號" at bounding box center [198, 215] width 102 height 18
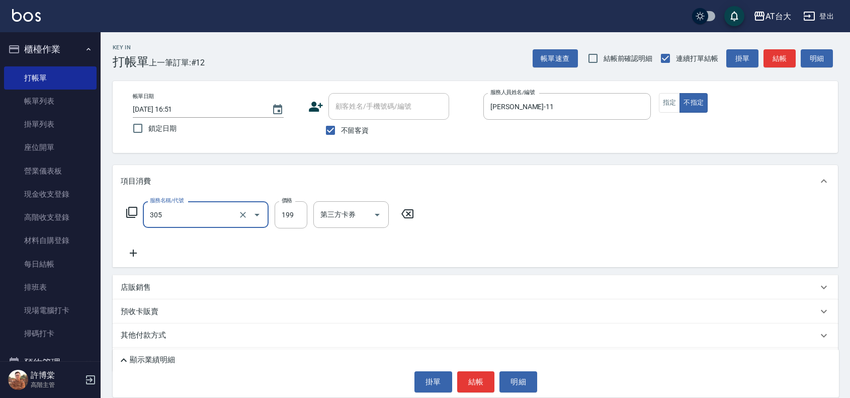
type input "剪髮(305)"
type input "250"
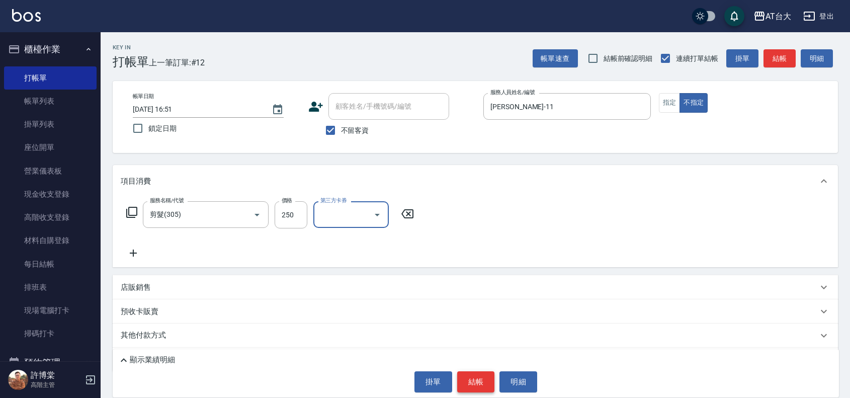
click at [470, 376] on button "結帳" at bounding box center [476, 381] width 38 height 21
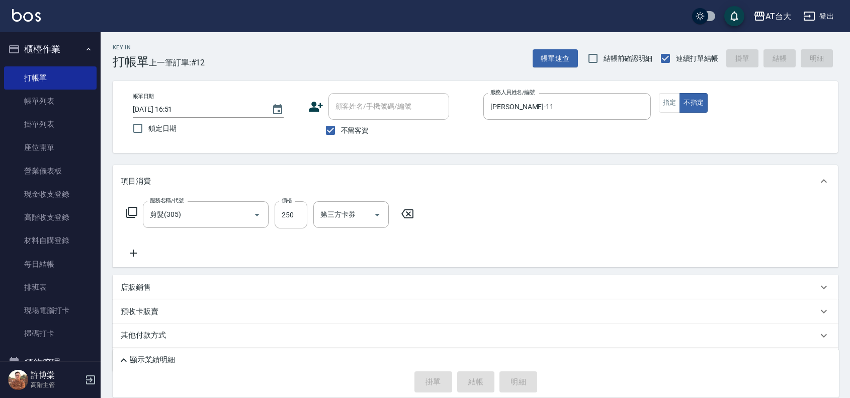
type input "[DATE] 16:52"
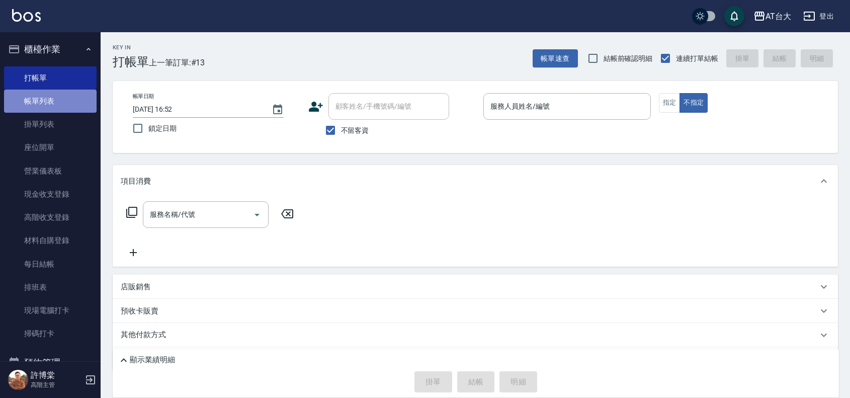
click at [56, 102] on link "帳單列表" at bounding box center [50, 101] width 93 height 23
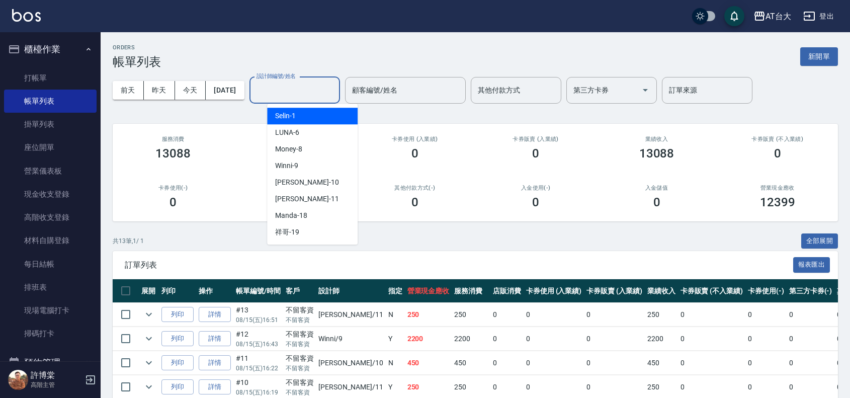
click at [316, 98] on input "設計師編號/姓名" at bounding box center [295, 91] width 82 height 18
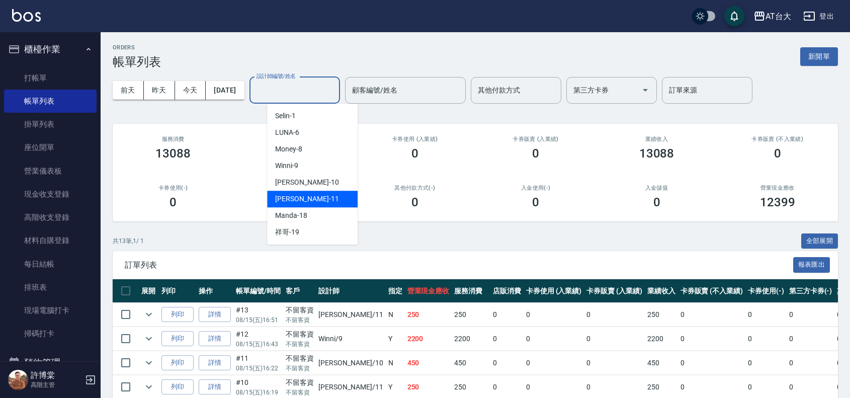
click at [312, 202] on div "[PERSON_NAME] -11" at bounding box center [312, 199] width 91 height 17
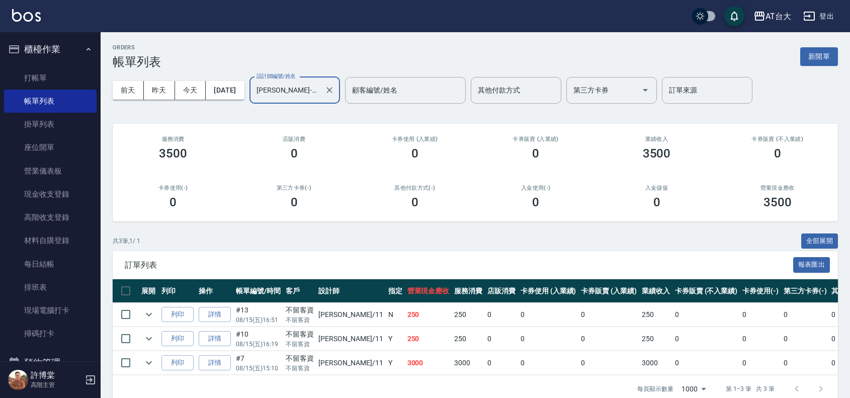
click at [312, 94] on input "[PERSON_NAME]-11" at bounding box center [287, 91] width 66 height 18
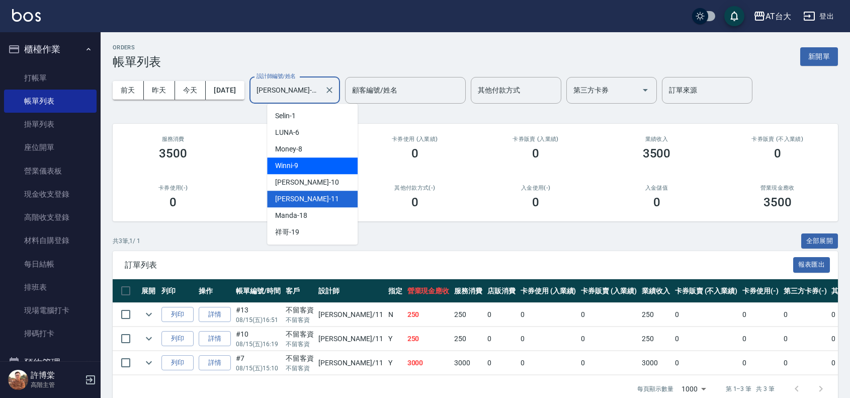
drag, startPoint x: 300, startPoint y: 164, endPoint x: 295, endPoint y: 146, distance: 17.8
click at [300, 164] on div "Winni -9" at bounding box center [312, 165] width 91 height 17
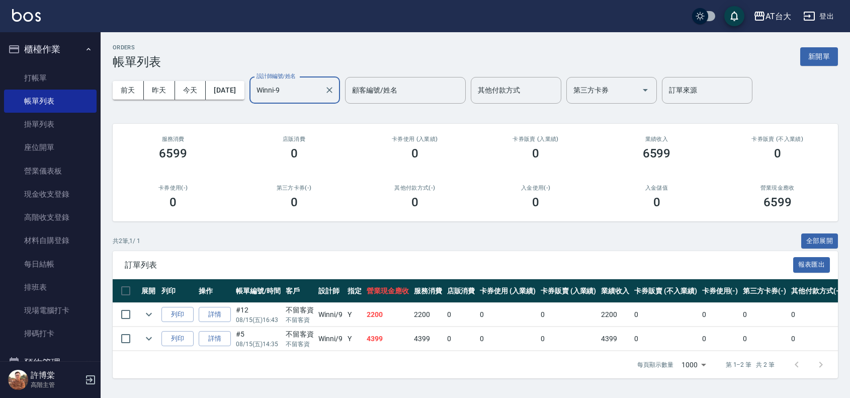
click at [308, 88] on input "Winni-9" at bounding box center [287, 91] width 66 height 18
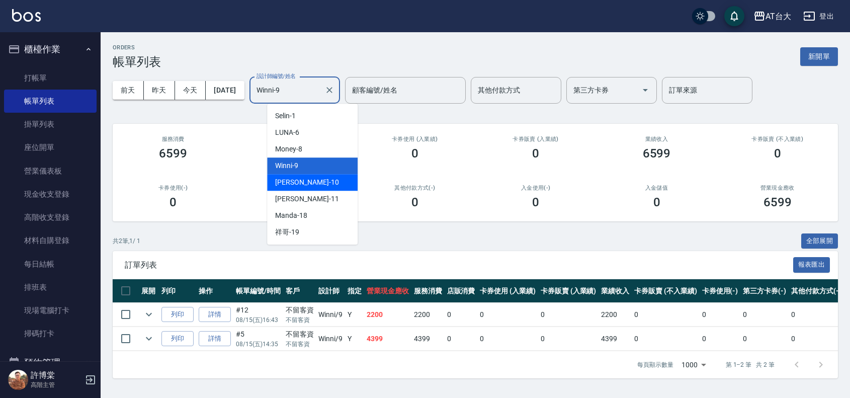
click at [313, 184] on div "JOJO -10" at bounding box center [312, 182] width 91 height 17
type input "JOJO-10"
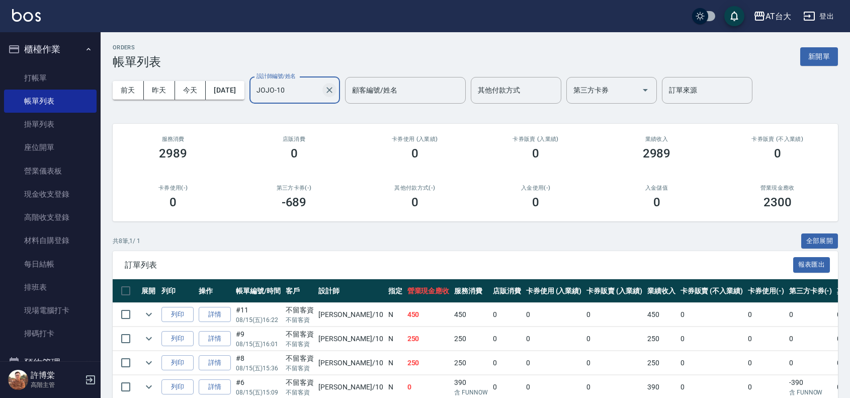
click at [335, 89] on icon "Clear" at bounding box center [330, 90] width 10 height 10
click at [828, 54] on button "新開單" at bounding box center [820, 56] width 38 height 19
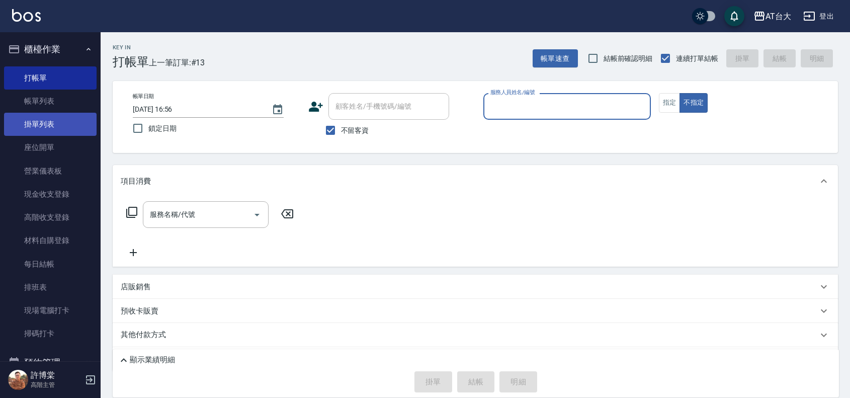
drag, startPoint x: 43, startPoint y: 107, endPoint x: 54, endPoint y: 114, distance: 13.4
click at [43, 107] on link "帳單列表" at bounding box center [50, 101] width 93 height 23
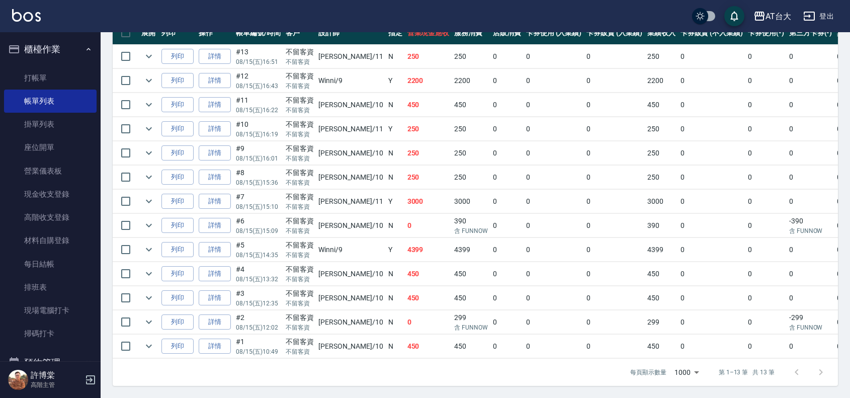
scroll to position [270, 0]
click at [147, 244] on icon "expand row" at bounding box center [149, 250] width 12 height 12
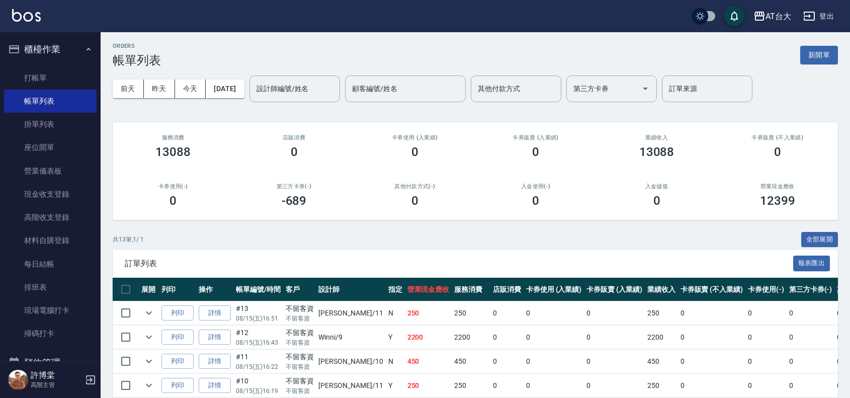
scroll to position [0, 0]
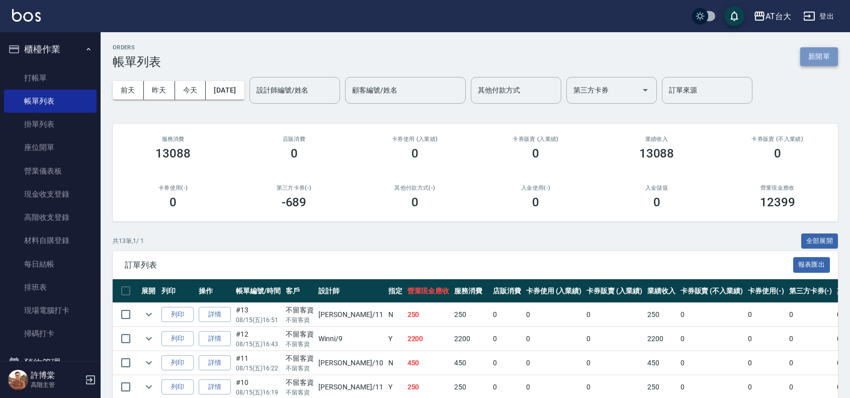
click at [822, 59] on button "新開單" at bounding box center [820, 56] width 38 height 19
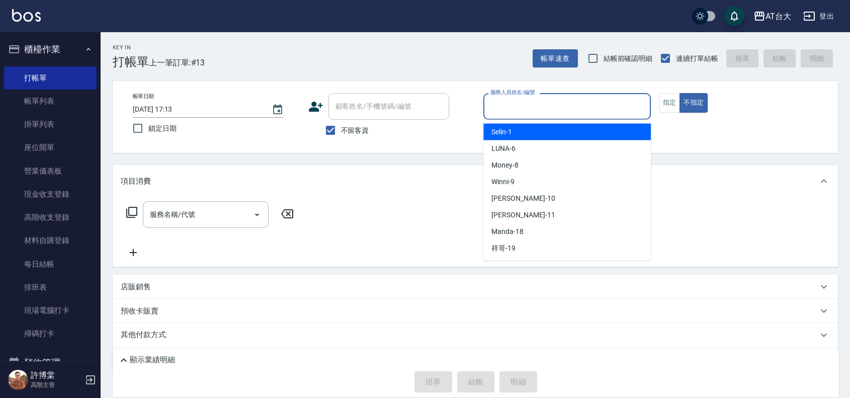
click at [532, 109] on input "服務人員姓名/編號" at bounding box center [567, 107] width 159 height 18
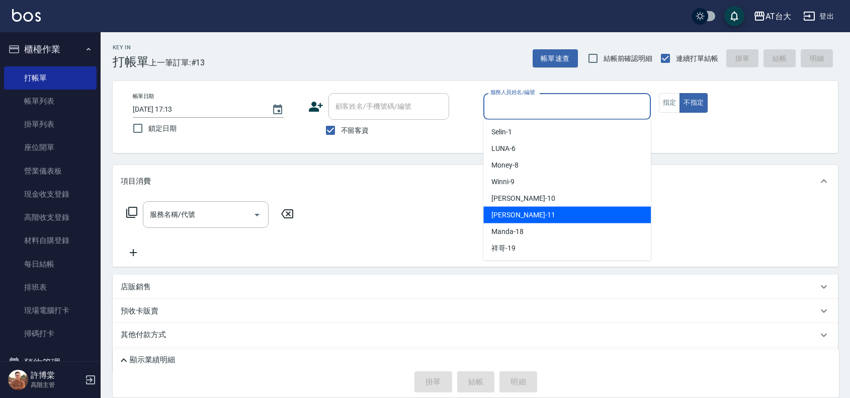
click at [530, 208] on div "[PERSON_NAME] -11" at bounding box center [568, 215] width 168 height 17
type input "[PERSON_NAME]-11"
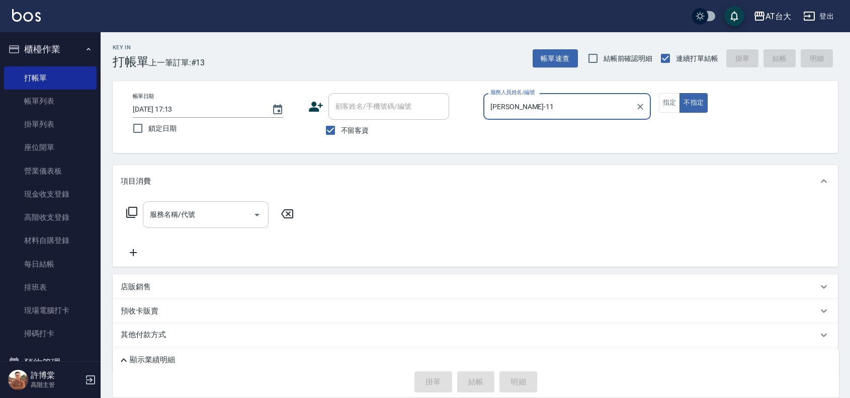
click at [221, 214] on input "服務名稱/代號" at bounding box center [198, 215] width 102 height 18
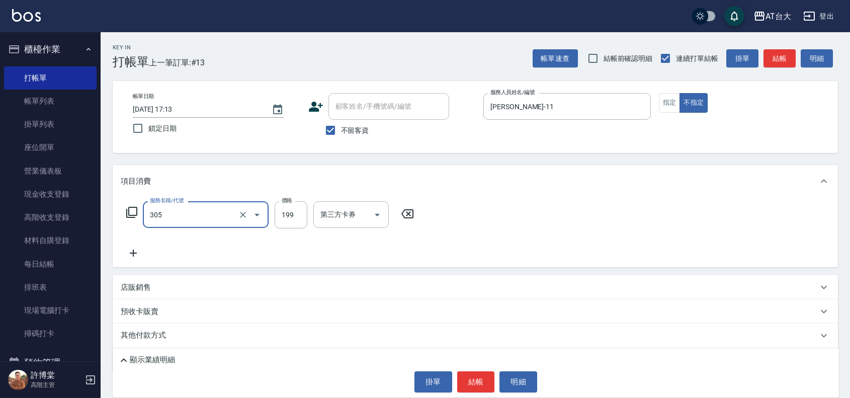
type input "剪髮(305)"
type input "250"
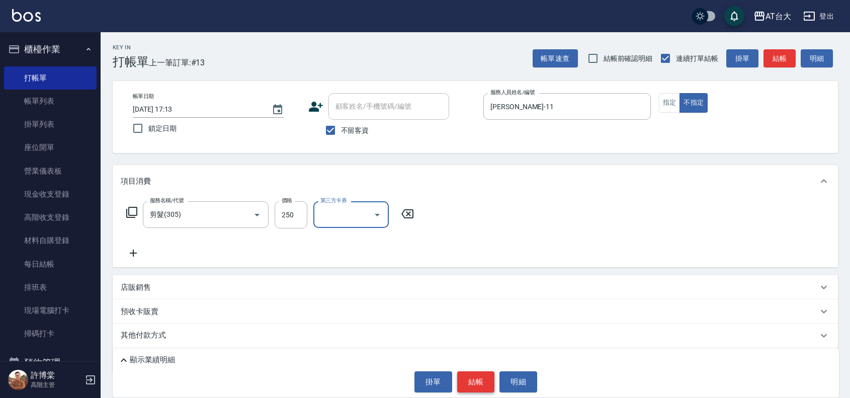
click at [482, 373] on button "結帳" at bounding box center [476, 381] width 38 height 21
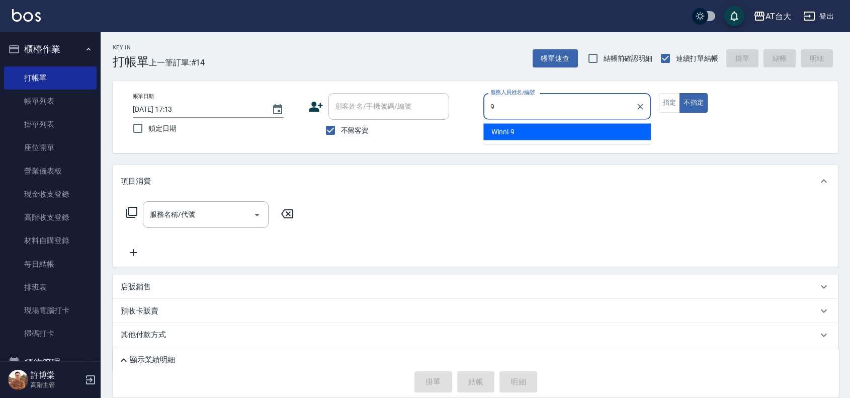
type input "Winni-9"
type button "false"
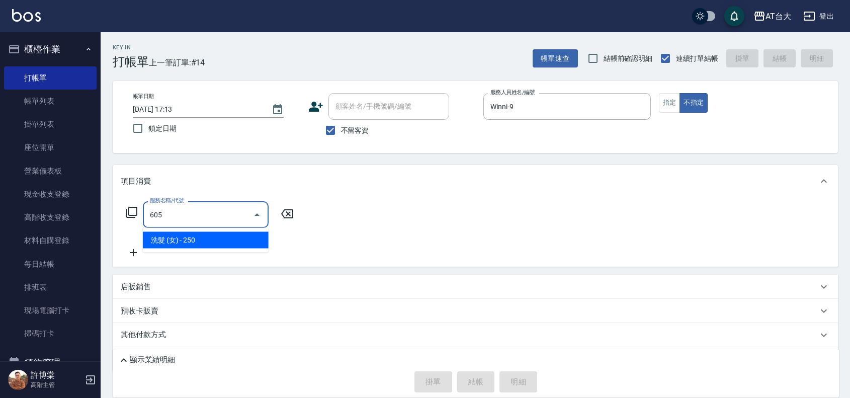
type input "洗髮 (女)(605)"
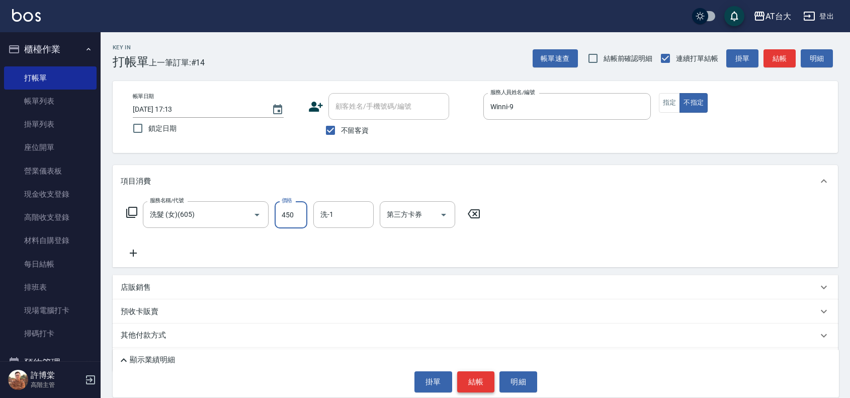
type input "450"
click at [471, 375] on button "結帳" at bounding box center [476, 381] width 38 height 21
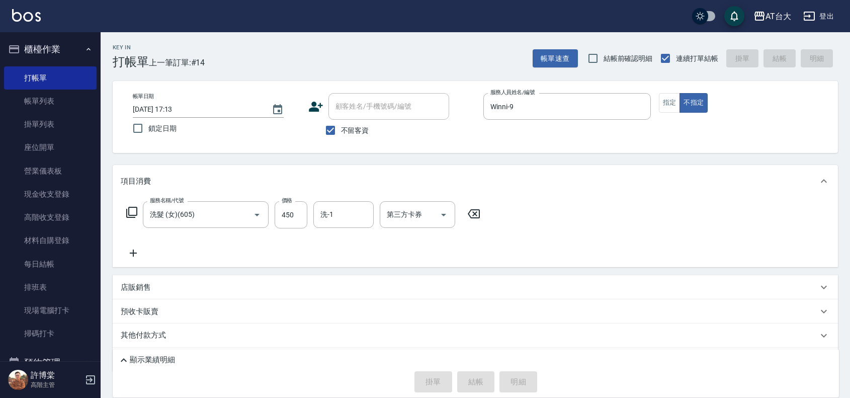
type input "[DATE] 17:24"
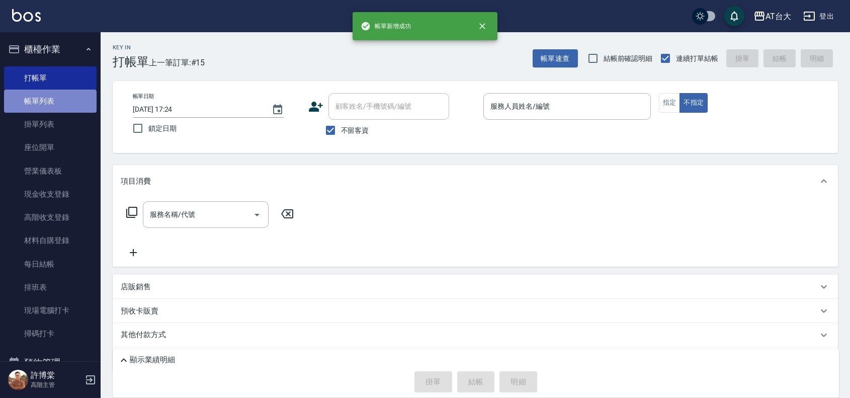
drag, startPoint x: 69, startPoint y: 91, endPoint x: 74, endPoint y: 95, distance: 6.4
click at [69, 91] on link "帳單列表" at bounding box center [50, 101] width 93 height 23
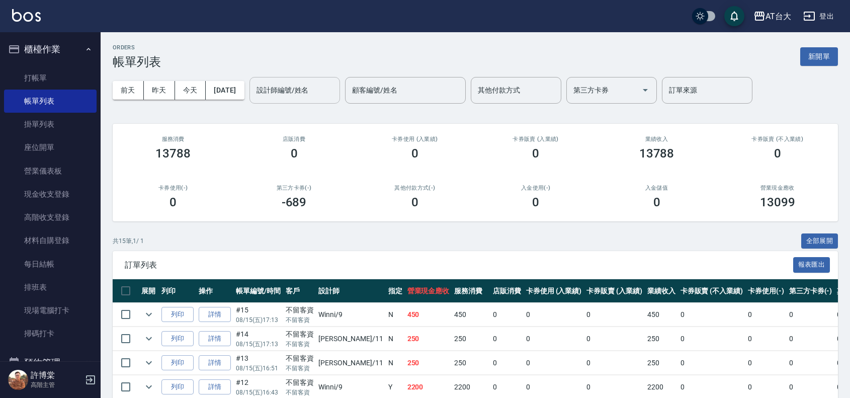
click at [331, 92] on input "設計師編號/姓名" at bounding box center [295, 91] width 82 height 18
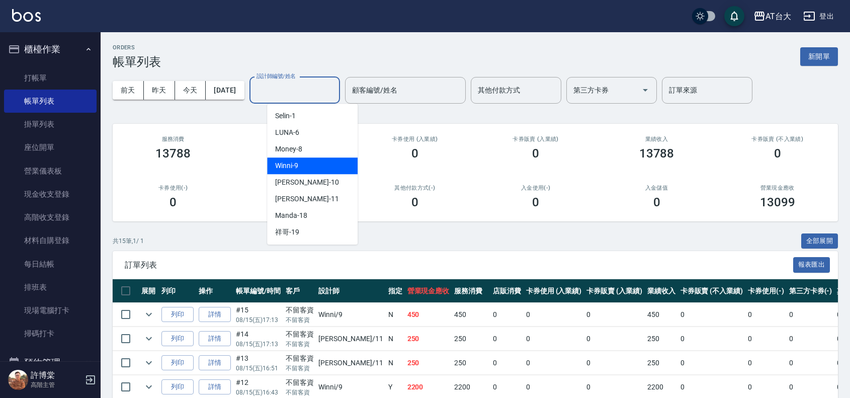
click at [336, 159] on div "Winni -9" at bounding box center [312, 165] width 91 height 17
type input "Winni-9"
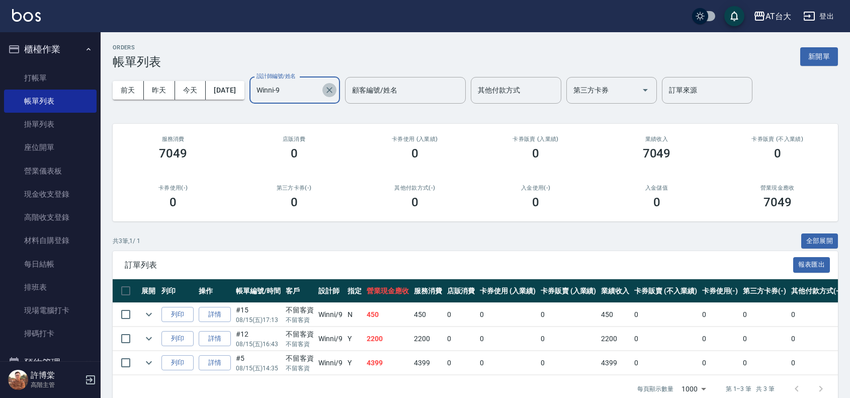
click at [335, 87] on icon "Clear" at bounding box center [330, 90] width 10 height 10
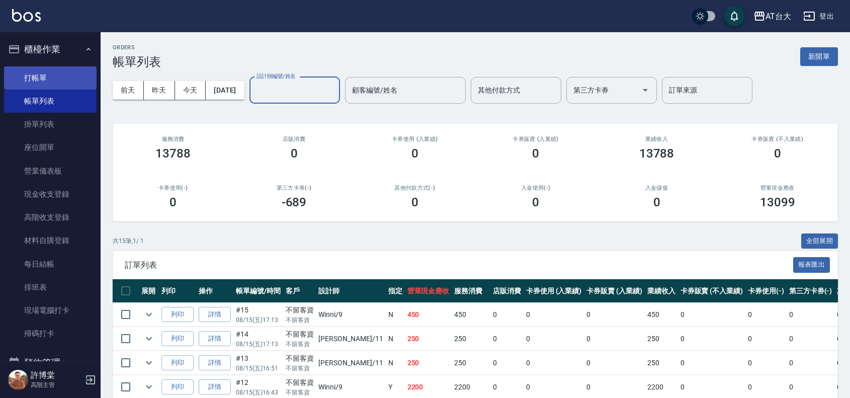
click at [79, 75] on link "打帳單" at bounding box center [50, 77] width 93 height 23
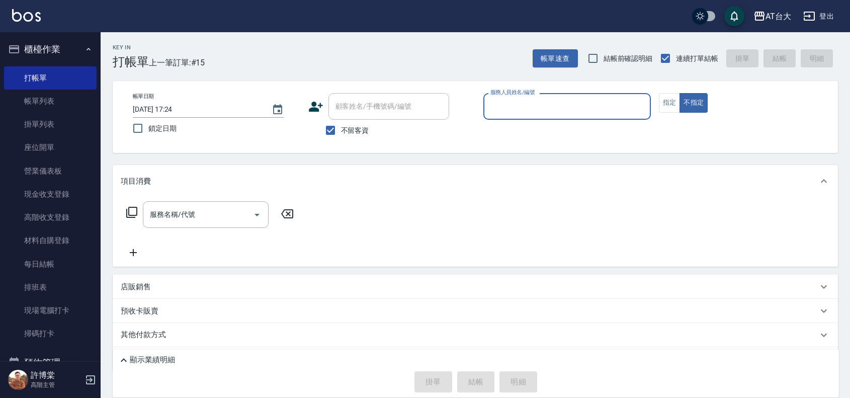
type input "0"
click at [550, 95] on div "0 服務人員姓名/編號" at bounding box center [568, 106] width 168 height 27
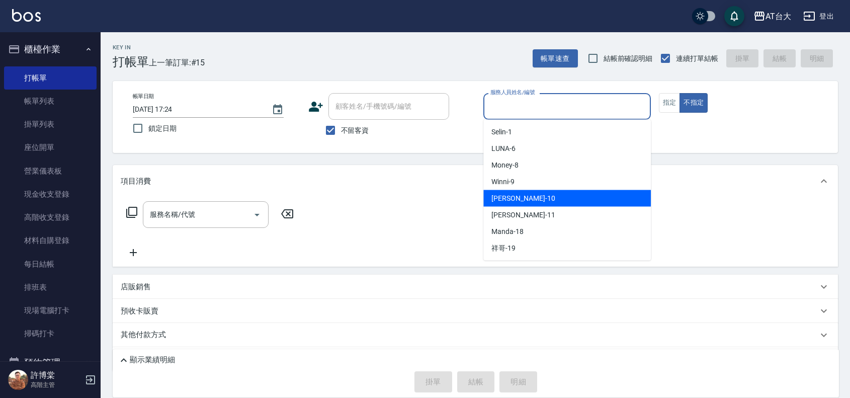
click at [531, 196] on div "JOJO -10" at bounding box center [568, 198] width 168 height 17
type input "JOJO-10"
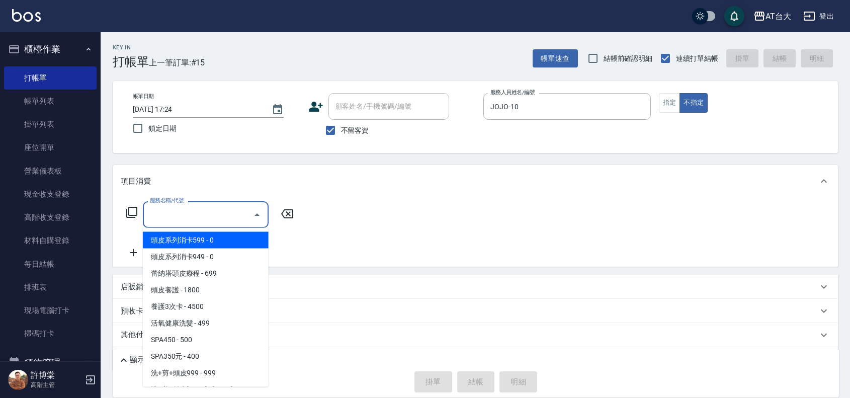
click at [172, 212] on input "服務名稱/代號" at bounding box center [198, 215] width 102 height 18
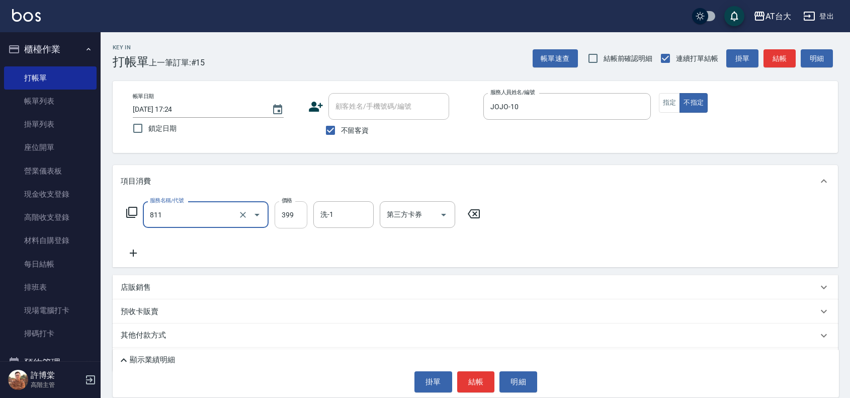
type input "洗+剪(811)"
click at [287, 215] on input "399" at bounding box center [291, 214] width 33 height 27
type input "450"
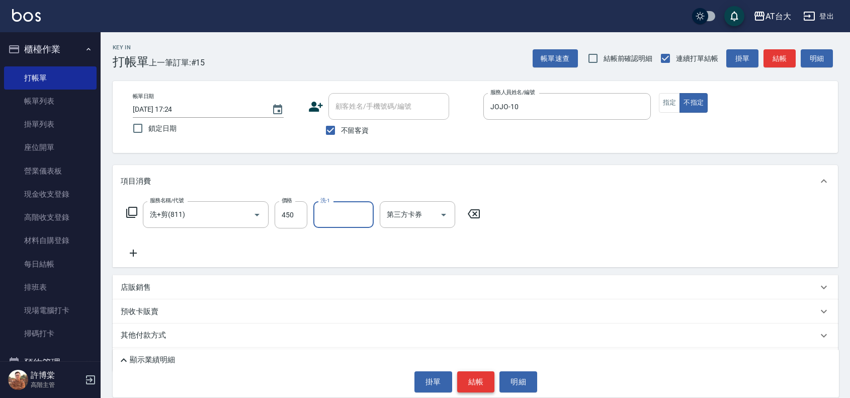
click at [474, 383] on button "結帳" at bounding box center [476, 381] width 38 height 21
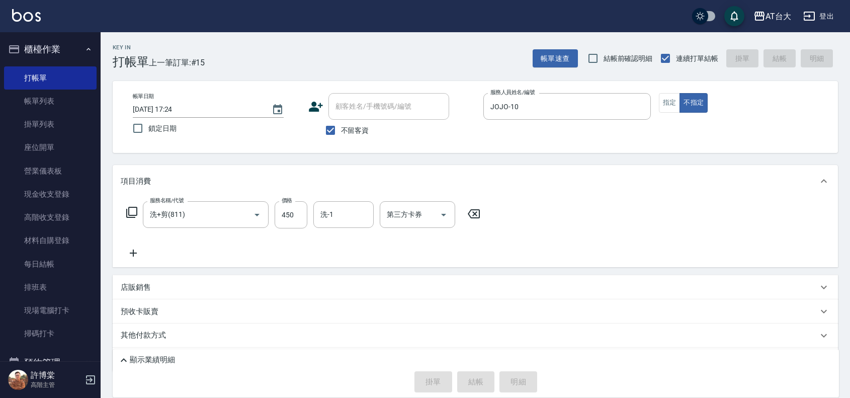
type input "[DATE] 17:27"
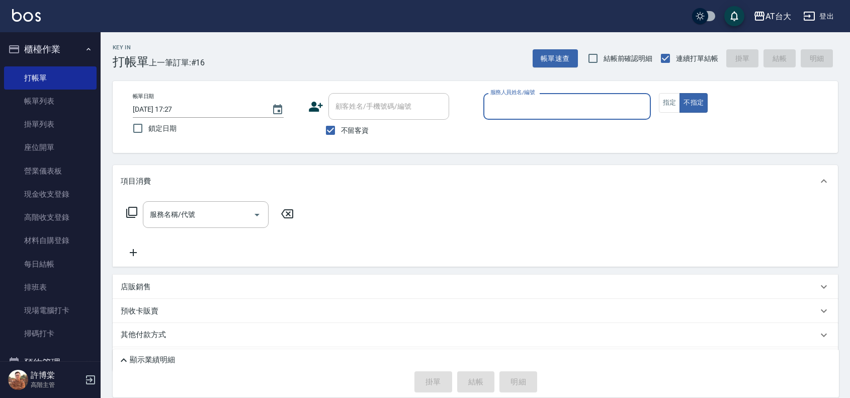
click at [577, 102] on input "服務人員姓名/編號" at bounding box center [567, 107] width 159 height 18
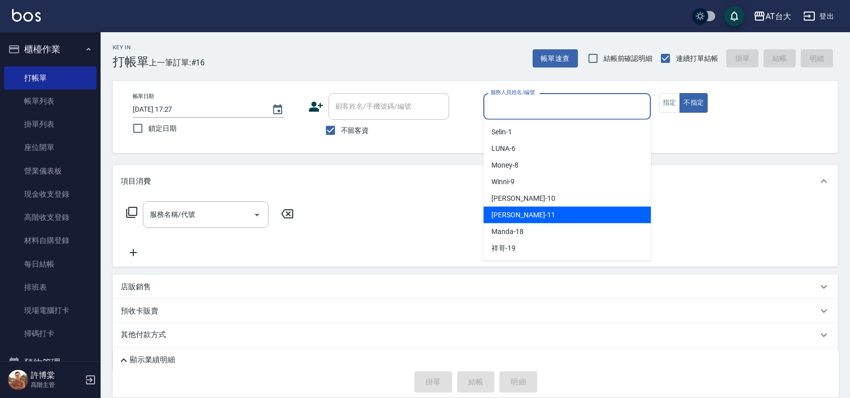
click at [546, 213] on div "[PERSON_NAME] -11" at bounding box center [568, 215] width 168 height 17
type input "[PERSON_NAME]-11"
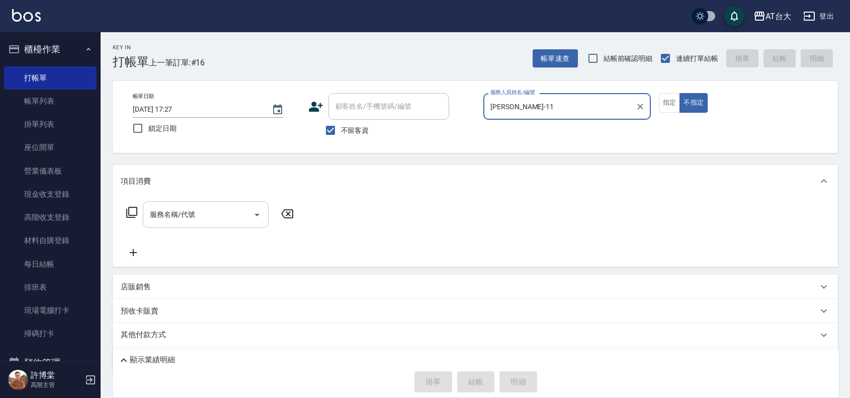
click at [204, 223] on input "服務名稱/代號" at bounding box center [198, 215] width 102 height 18
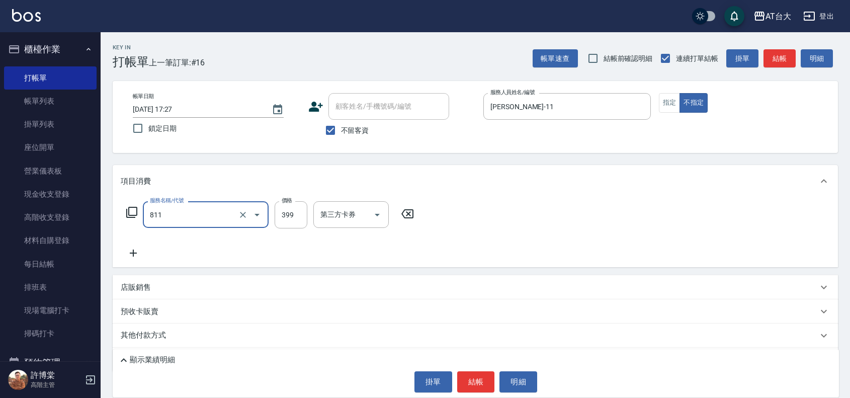
type input "洗+剪(811)"
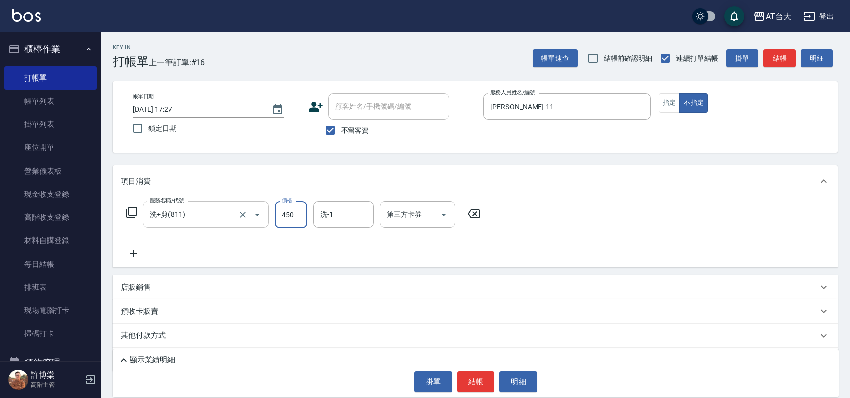
type input "450"
click at [465, 379] on button "結帳" at bounding box center [476, 381] width 38 height 21
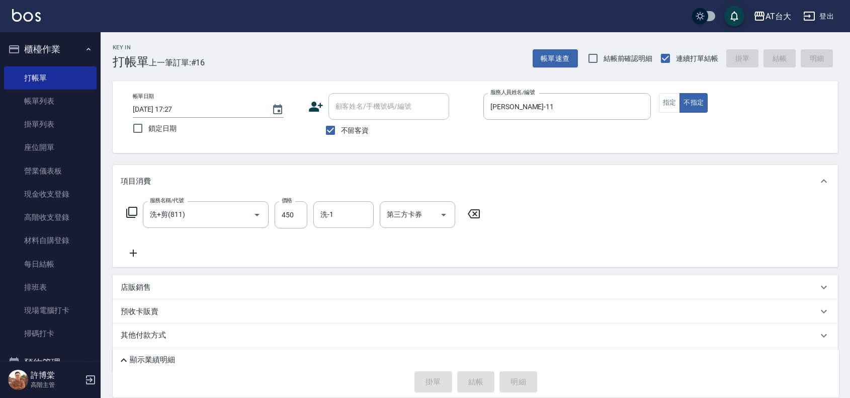
type input "[DATE] 18:06"
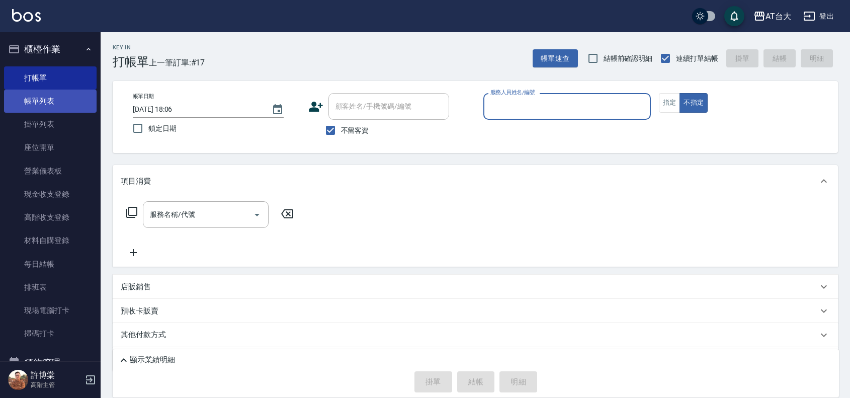
click at [63, 94] on link "帳單列表" at bounding box center [50, 101] width 93 height 23
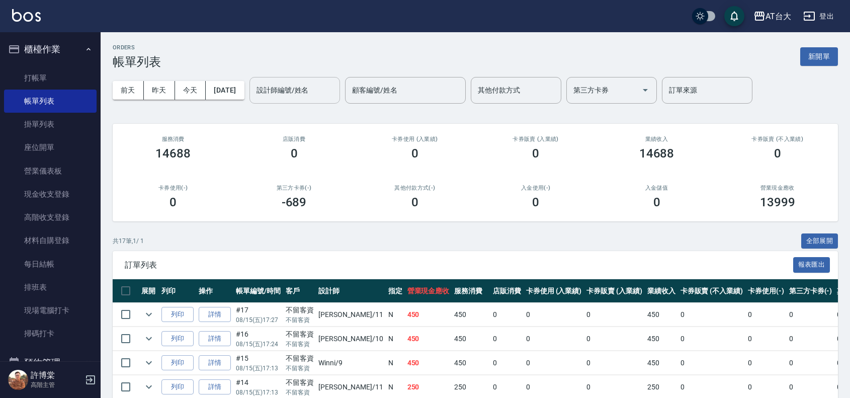
click at [296, 87] on input "設計師編號/姓名" at bounding box center [295, 91] width 82 height 18
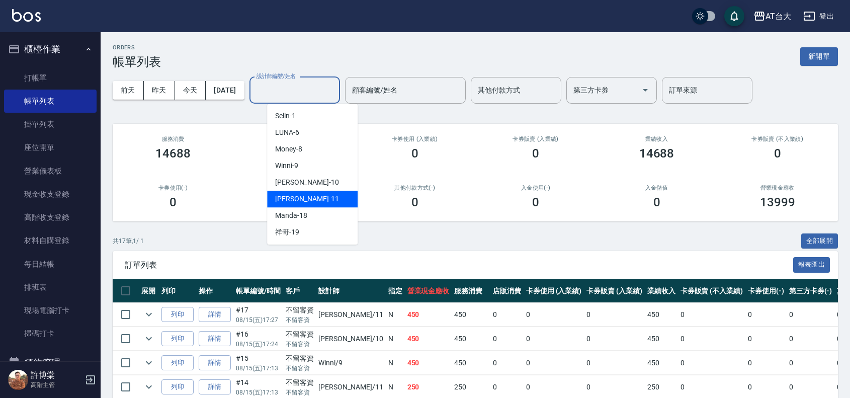
click at [337, 204] on div "[PERSON_NAME] -11" at bounding box center [312, 199] width 91 height 17
type input "[PERSON_NAME]-11"
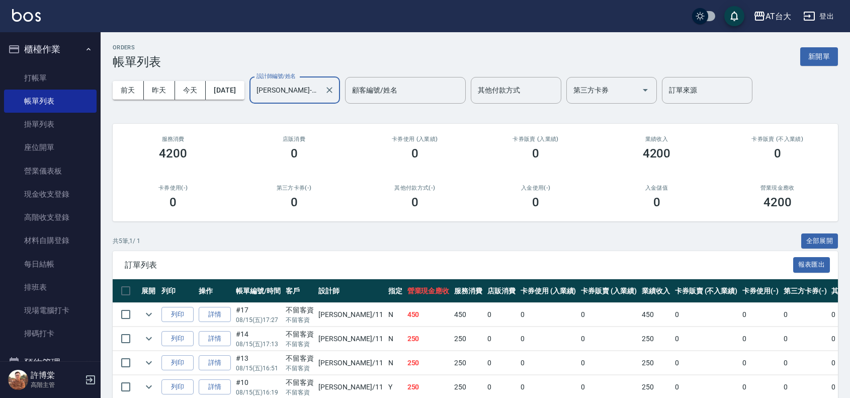
click at [336, 84] on div at bounding box center [329, 90] width 13 height 27
click at [816, 54] on button "新開單" at bounding box center [820, 56] width 38 height 19
